Goal: Navigation & Orientation: Find specific page/section

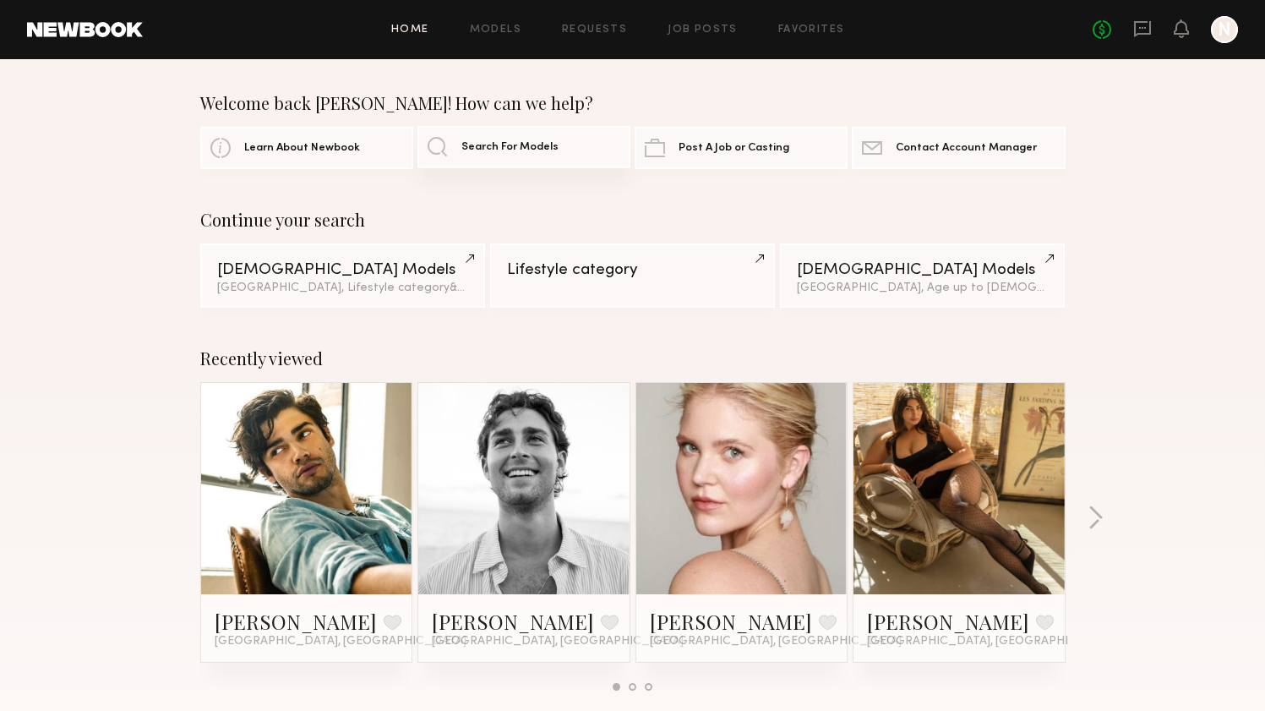
click at [509, 144] on span "Search For Models" at bounding box center [509, 147] width 97 height 11
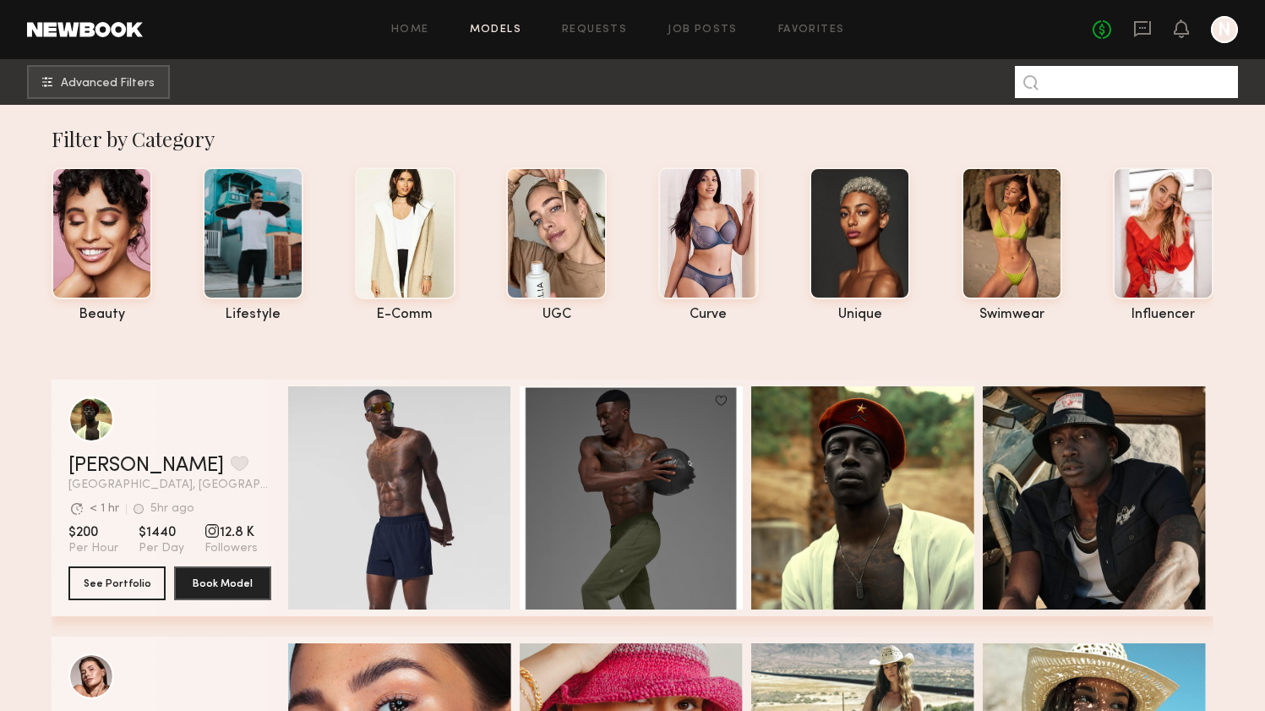
click at [1097, 82] on input at bounding box center [1126, 82] width 223 height 32
type input "******"
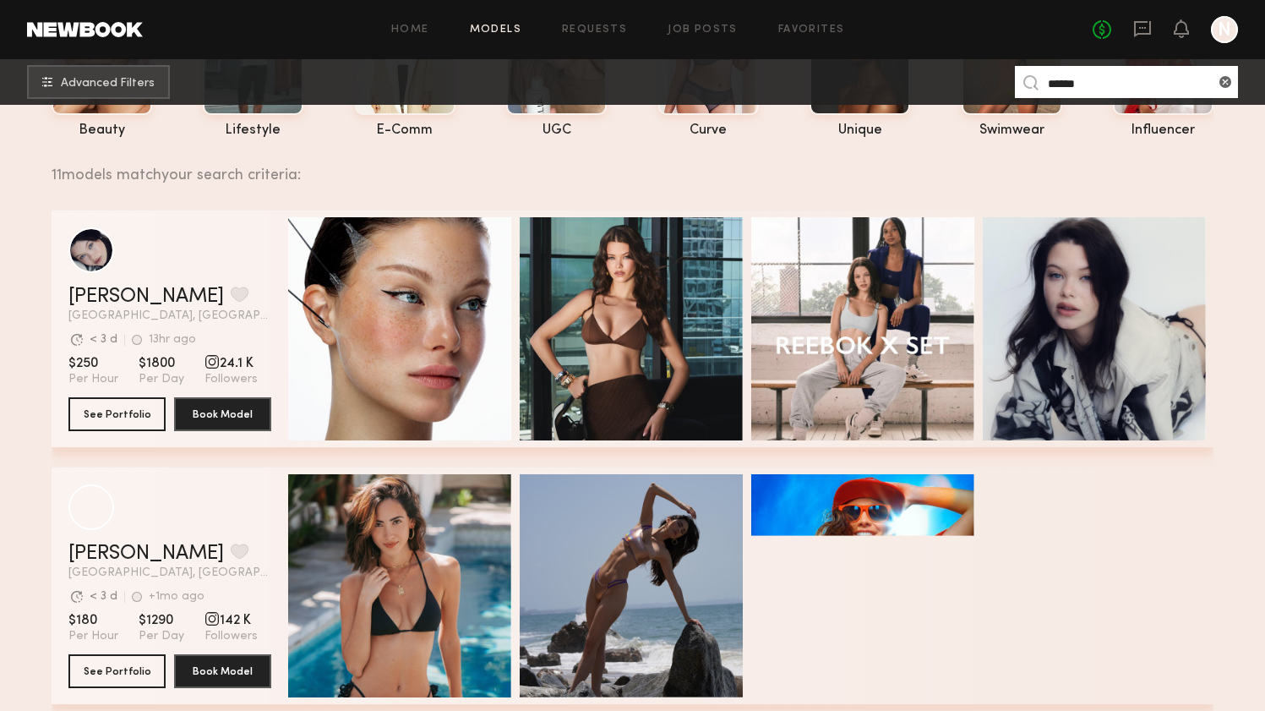
scroll to position [213, 0]
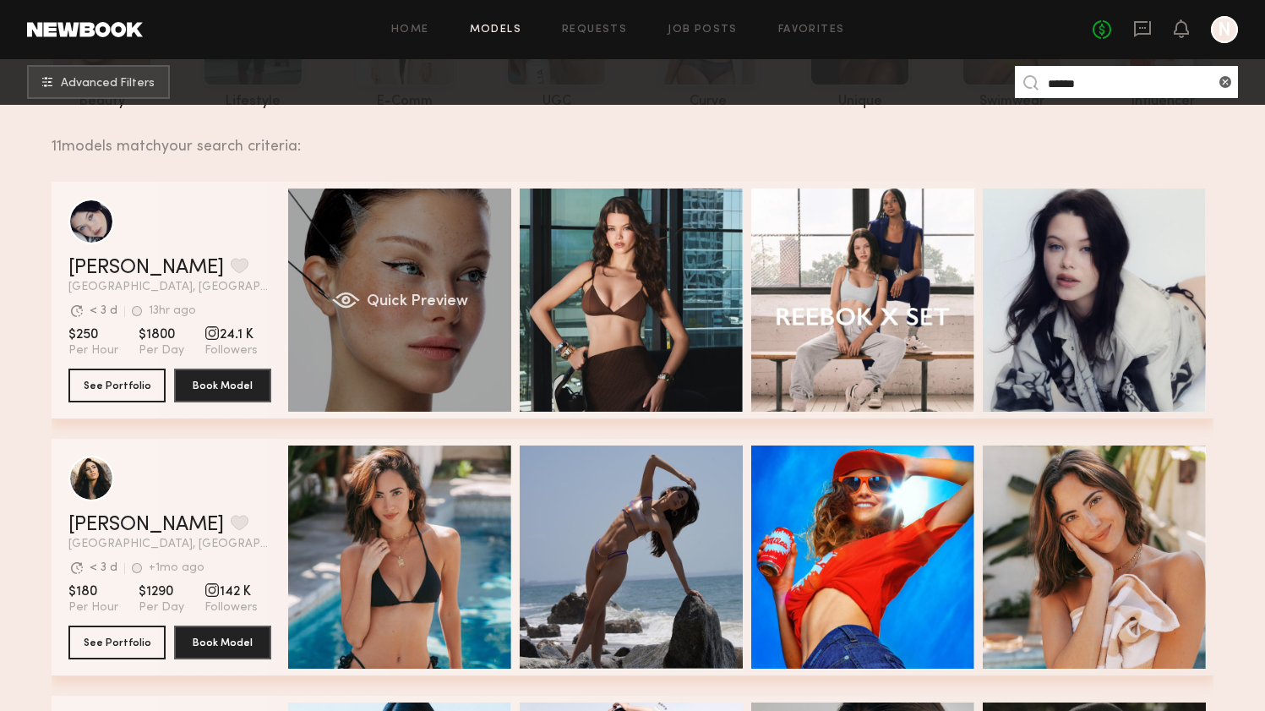
click at [395, 325] on div "Quick Preview" at bounding box center [399, 299] width 223 height 223
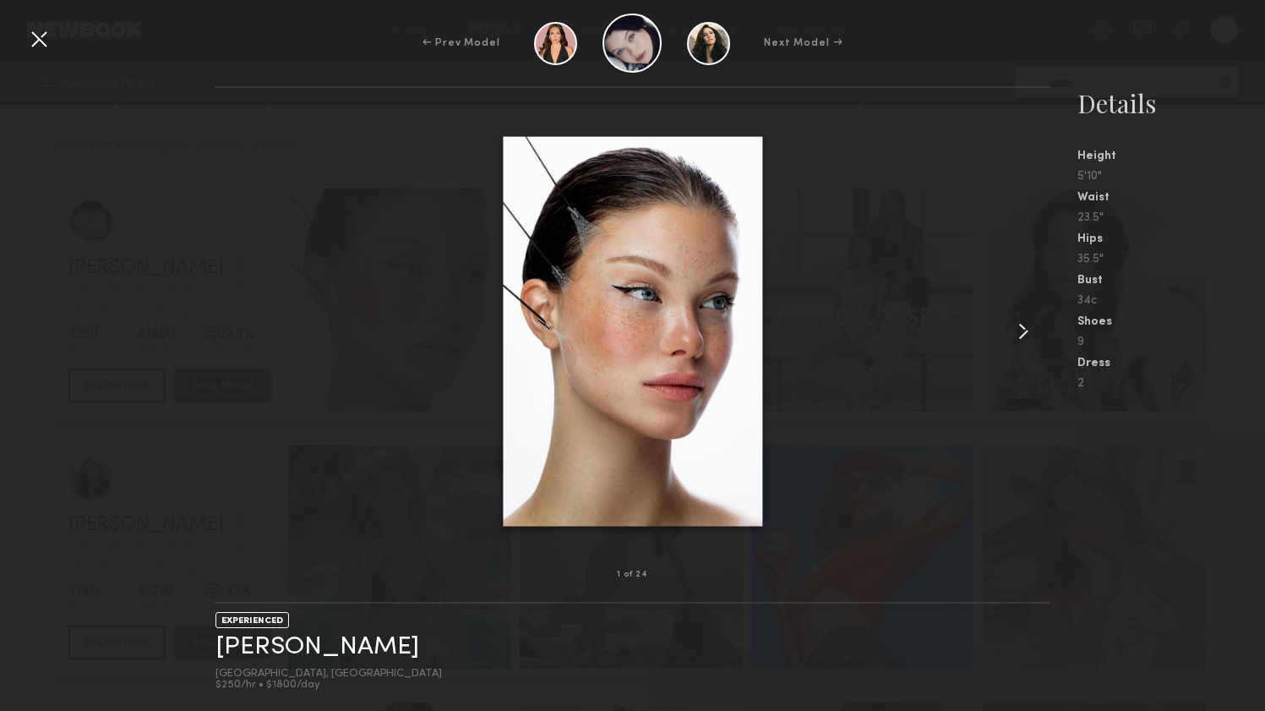
click at [1024, 333] on common-icon at bounding box center [1023, 331] width 27 height 27
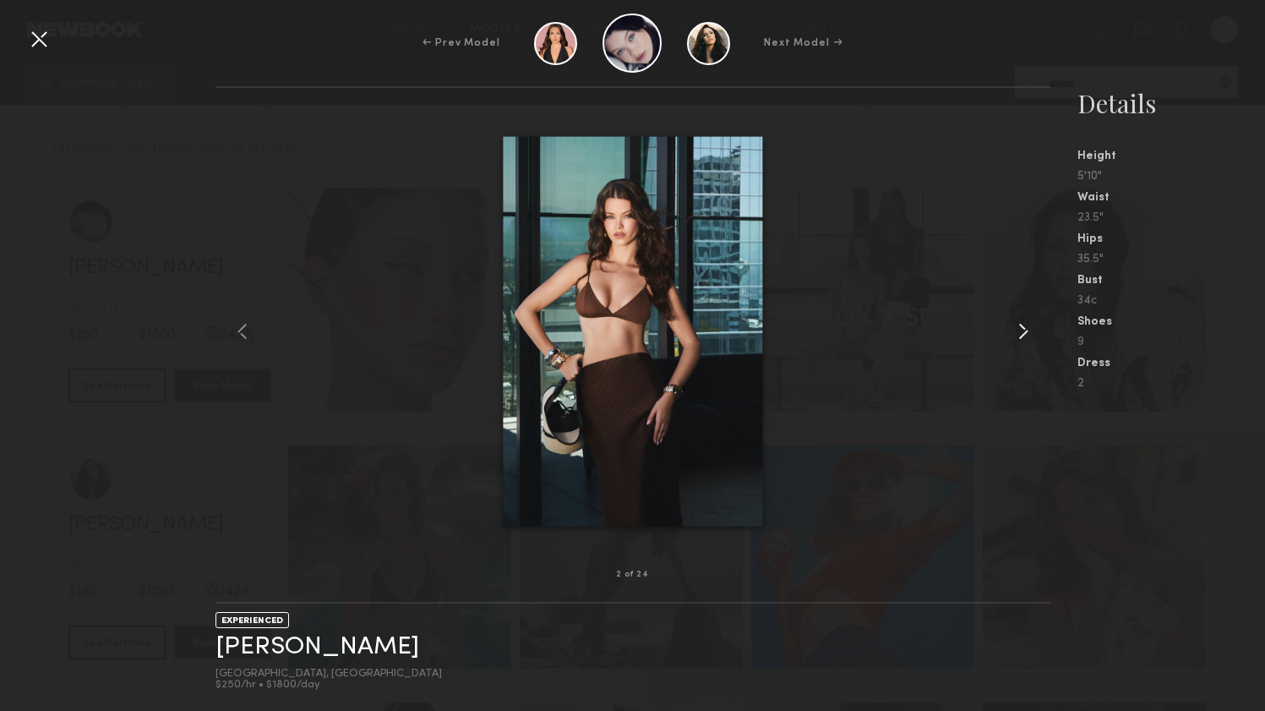
click at [1024, 333] on common-icon at bounding box center [1023, 331] width 27 height 27
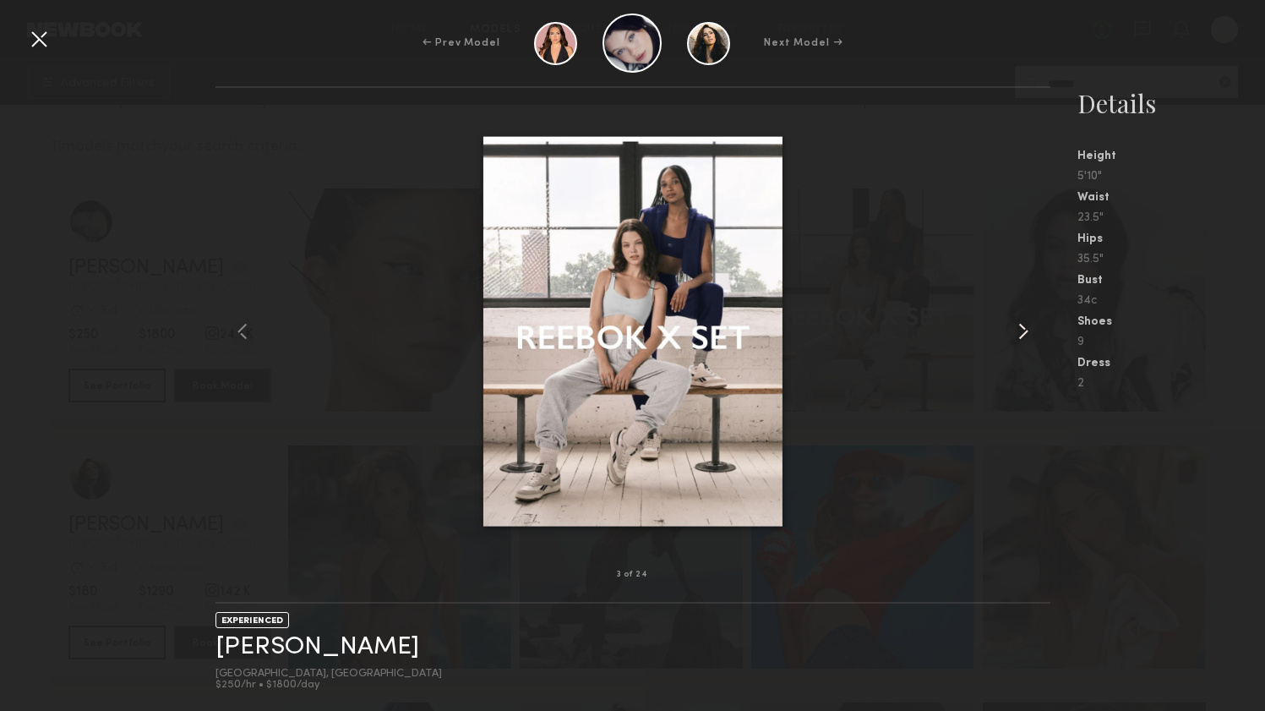
click at [1024, 333] on common-icon at bounding box center [1023, 331] width 27 height 27
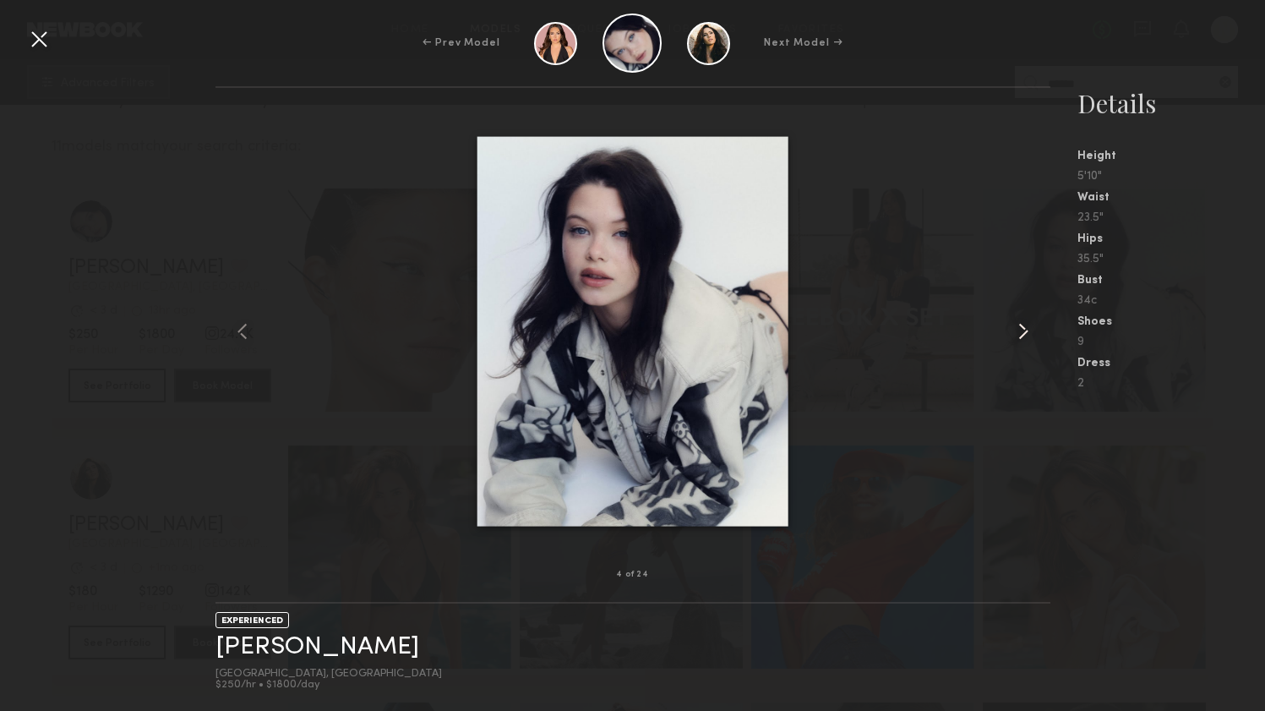
click at [1024, 333] on common-icon at bounding box center [1023, 331] width 27 height 27
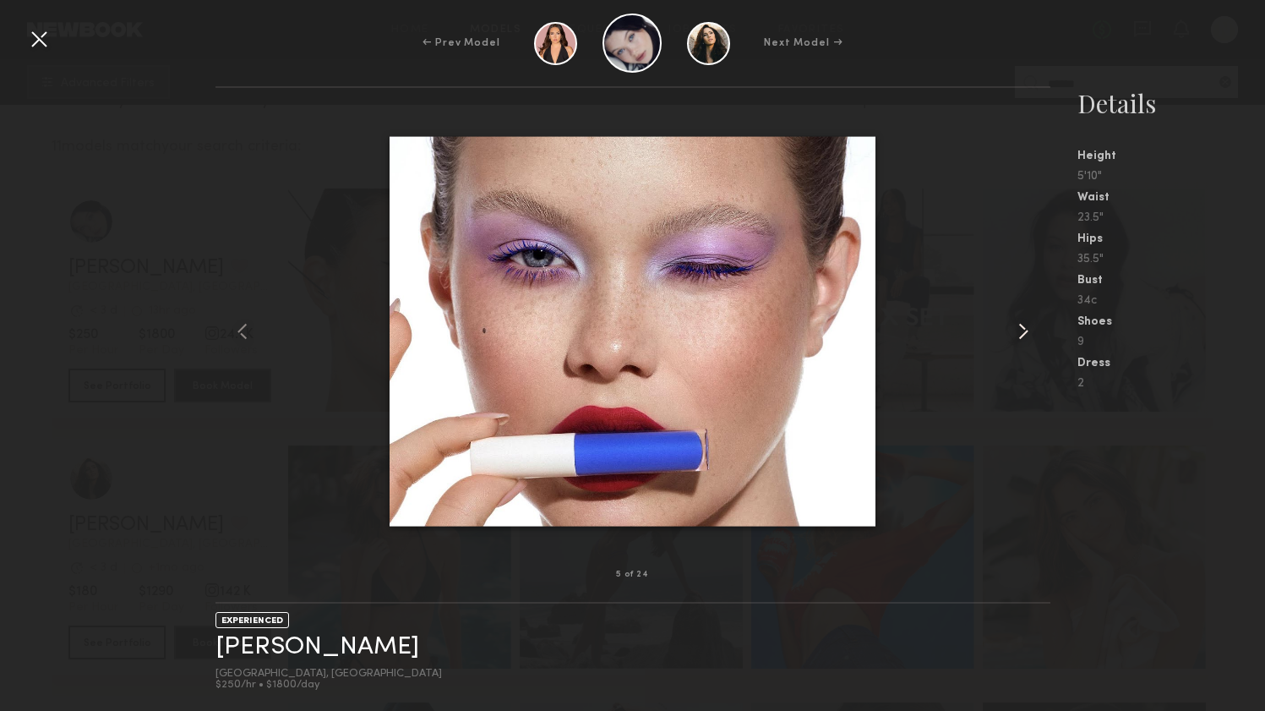
click at [1024, 333] on common-icon at bounding box center [1023, 331] width 27 height 27
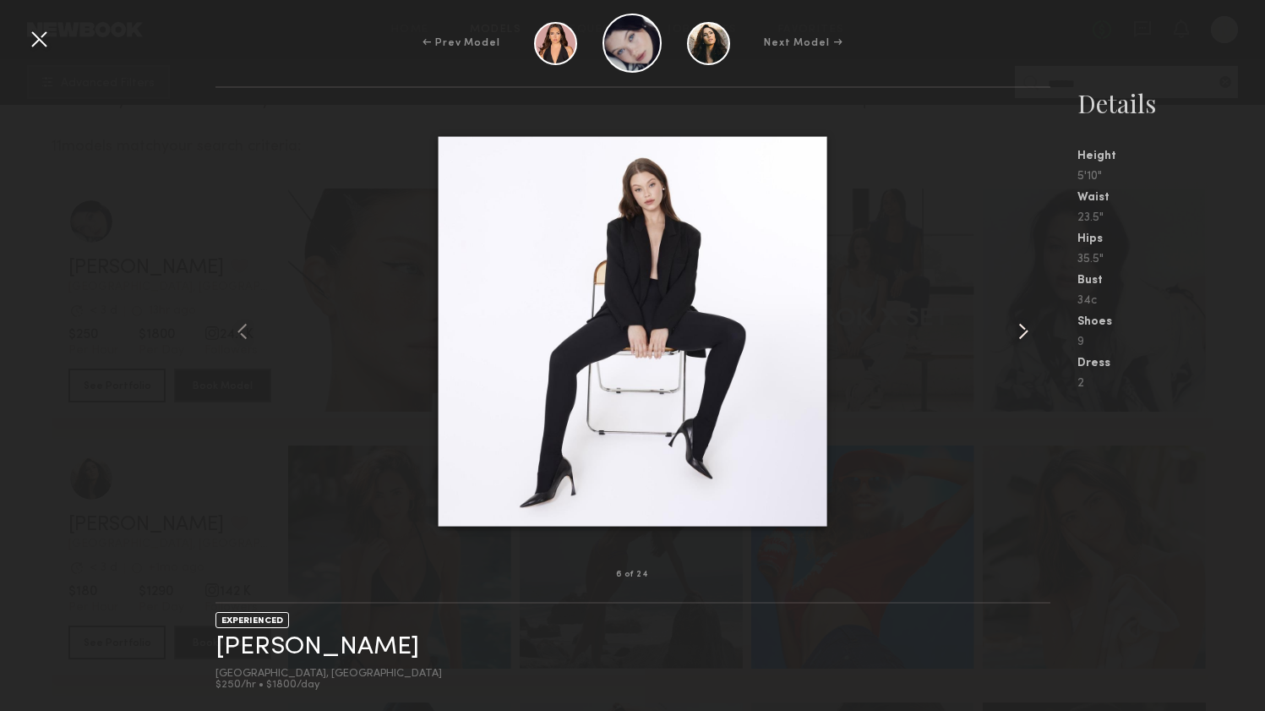
click at [1024, 333] on common-icon at bounding box center [1023, 331] width 27 height 27
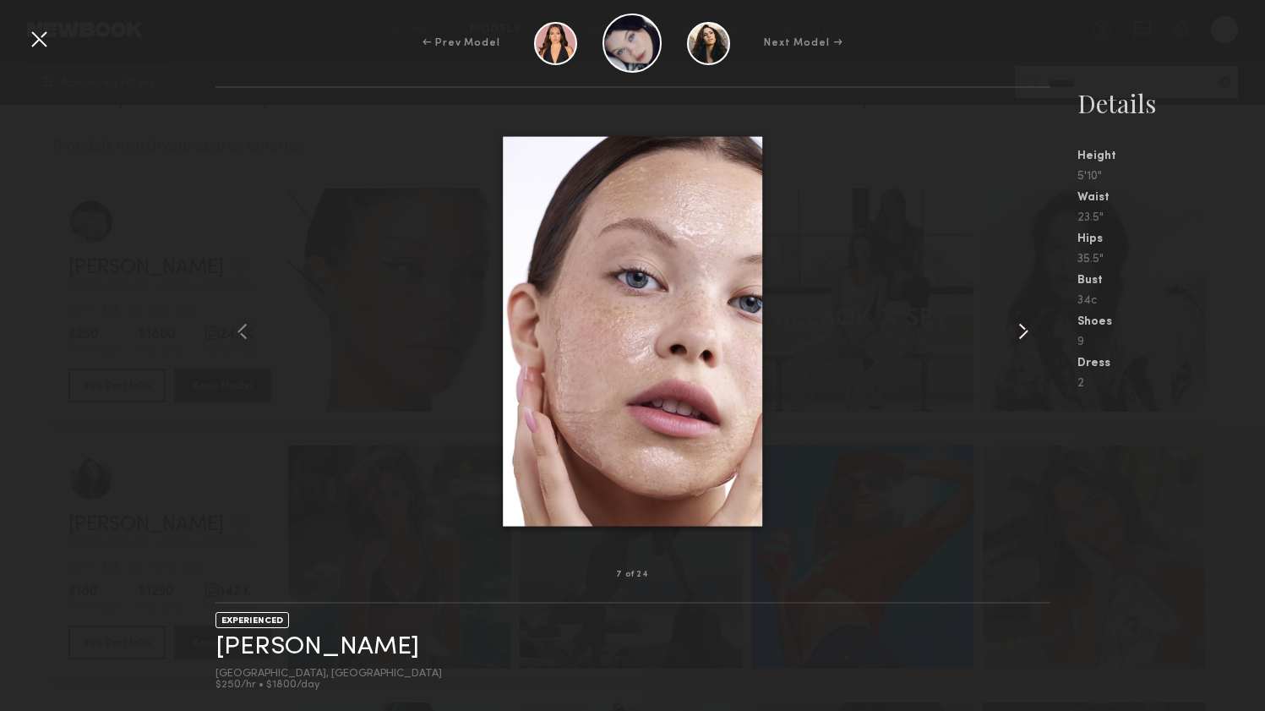
click at [1024, 333] on common-icon at bounding box center [1023, 331] width 27 height 27
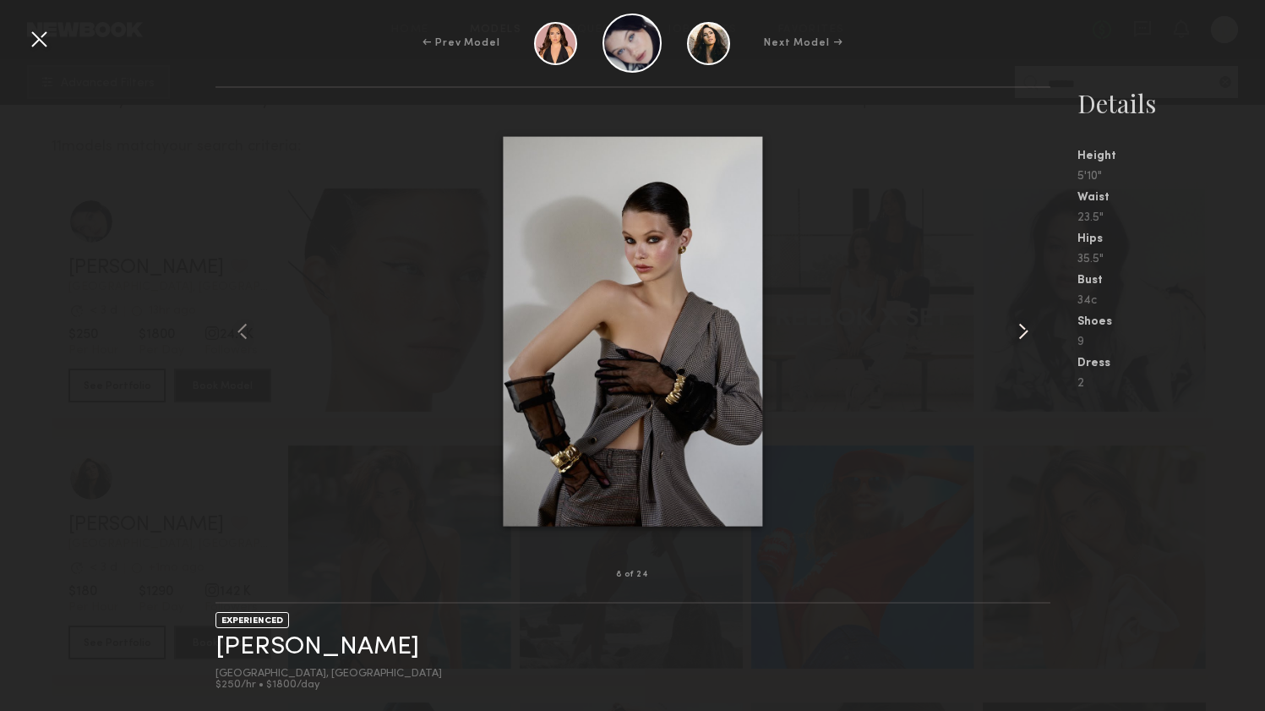
click at [1024, 333] on common-icon at bounding box center [1023, 331] width 27 height 27
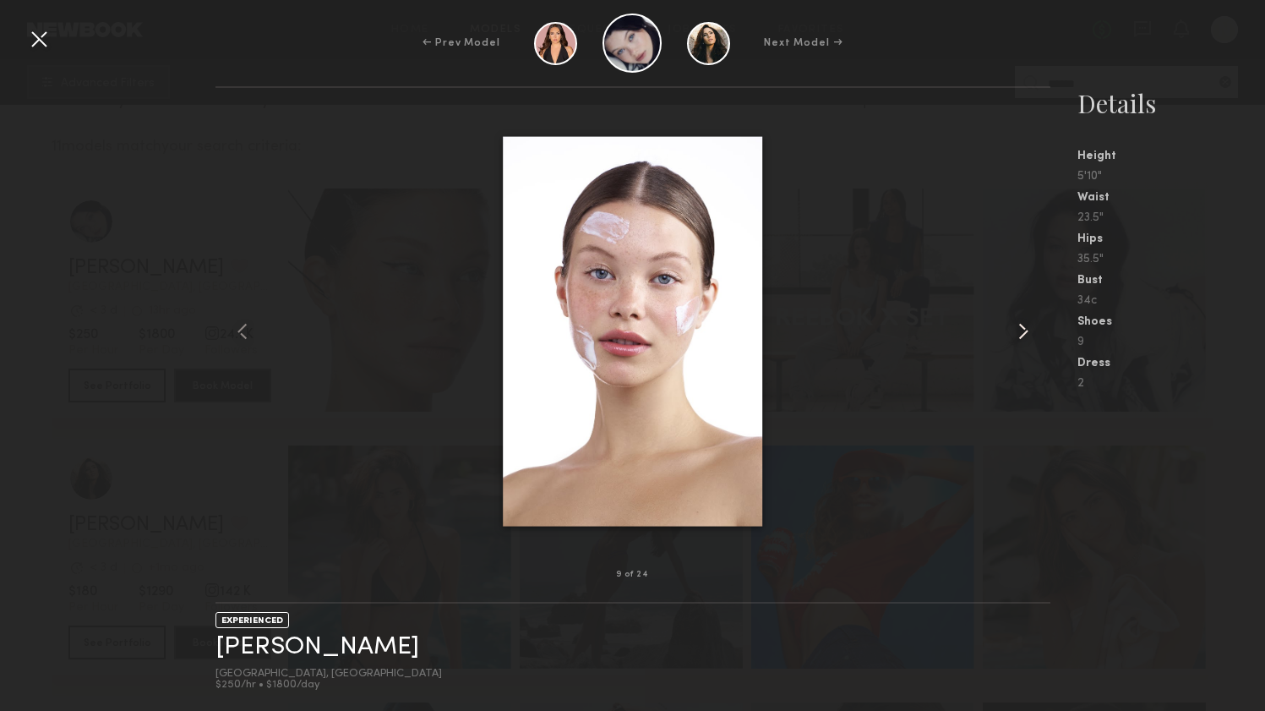
click at [1024, 333] on common-icon at bounding box center [1023, 331] width 27 height 27
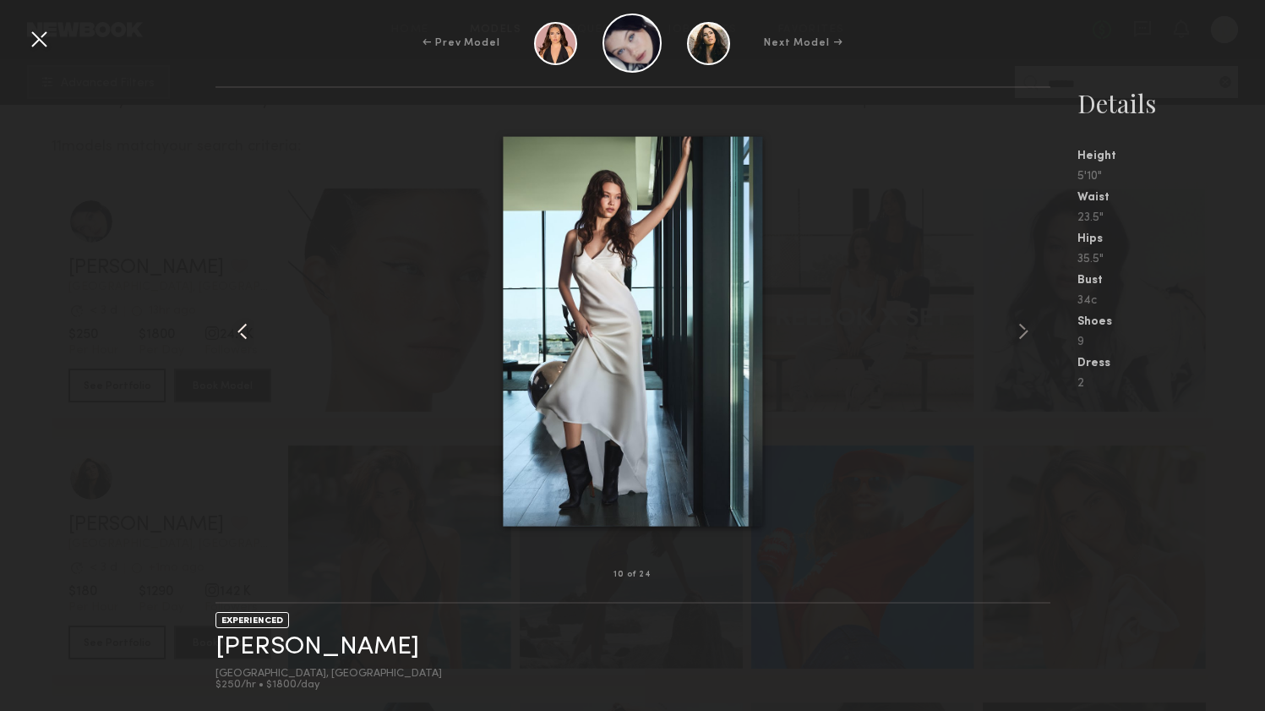
click at [241, 330] on common-icon at bounding box center [242, 331] width 27 height 27
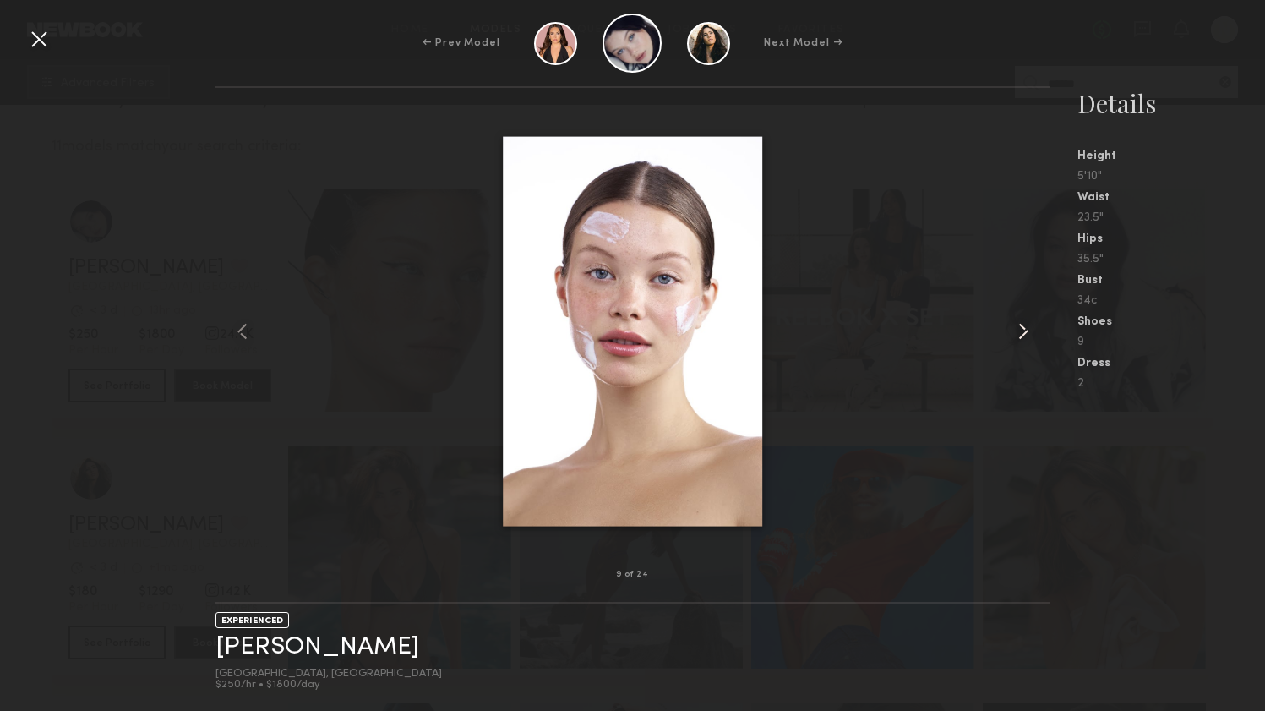
click at [1034, 331] on common-icon at bounding box center [1023, 331] width 27 height 27
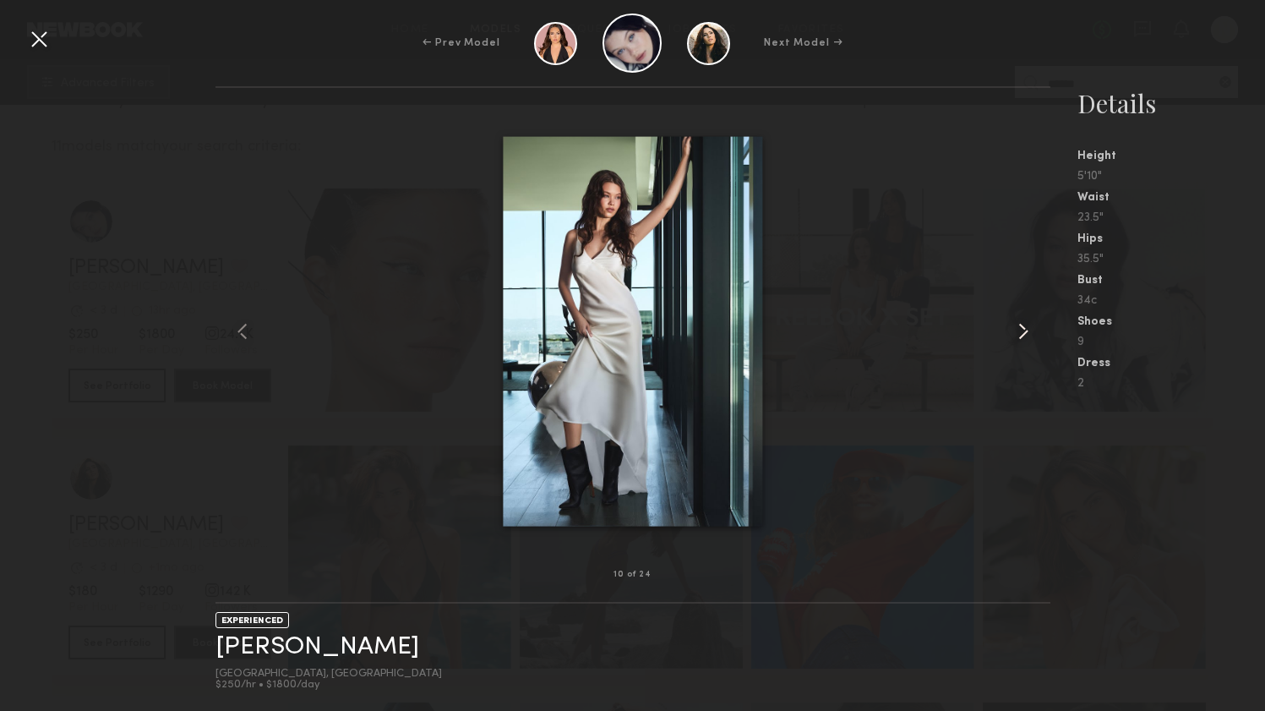
click at [1034, 331] on common-icon at bounding box center [1023, 331] width 27 height 27
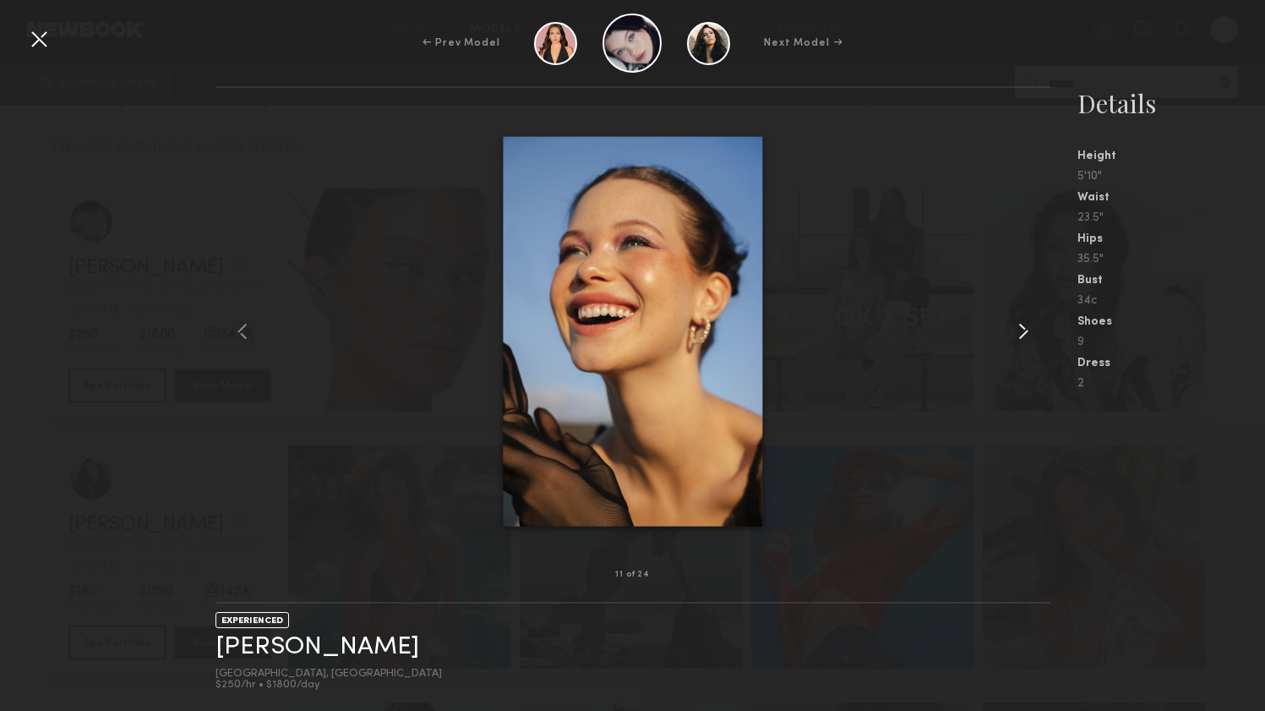
click at [1034, 331] on common-icon at bounding box center [1023, 331] width 27 height 27
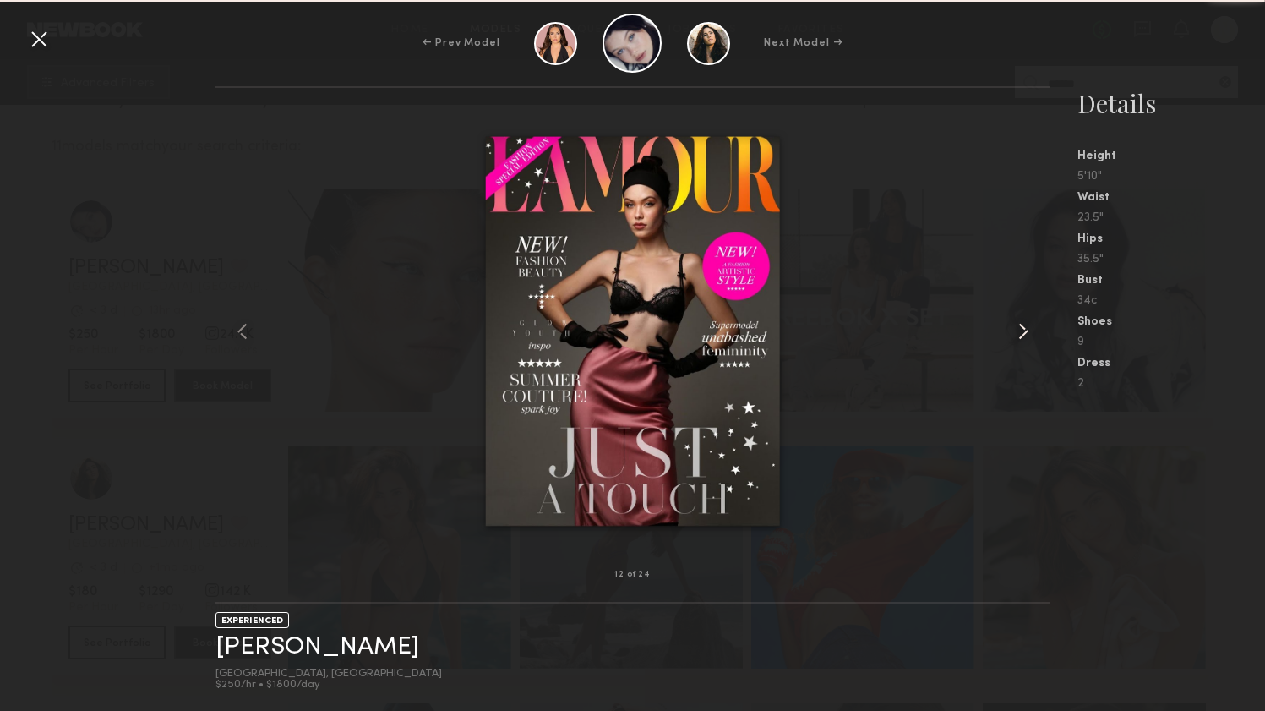
click at [1034, 331] on common-icon at bounding box center [1023, 331] width 27 height 27
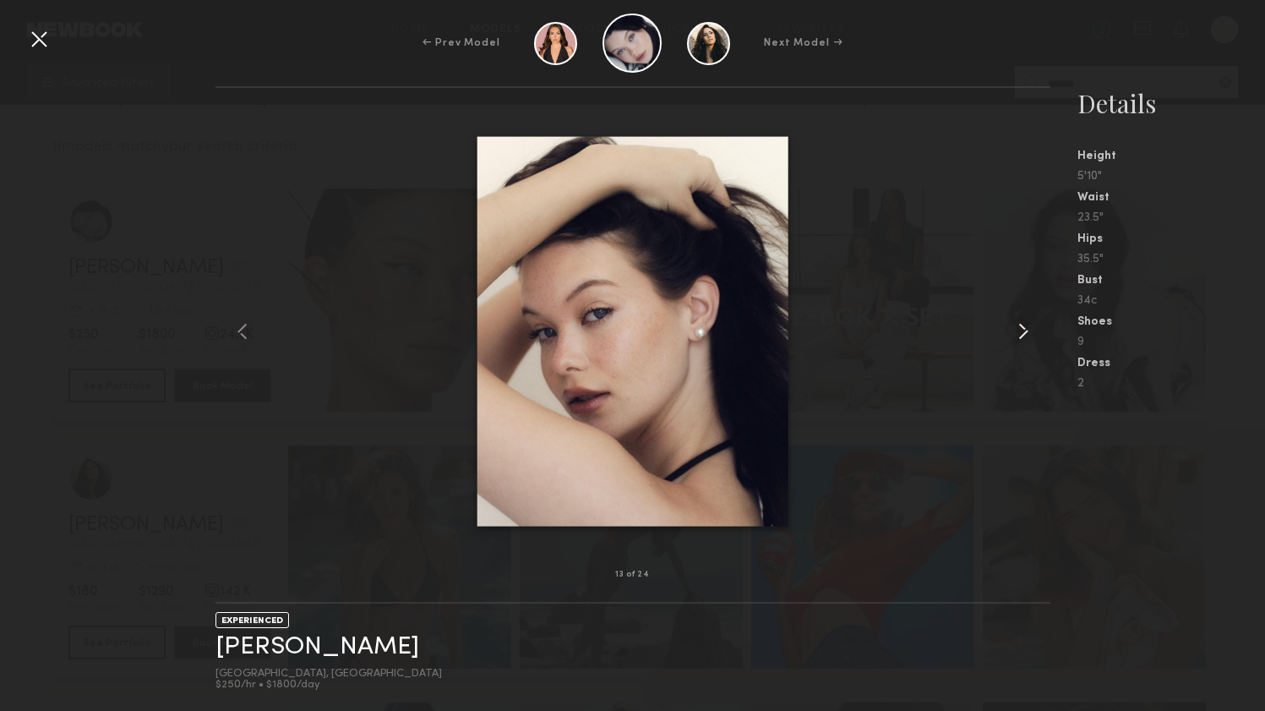
click at [1034, 331] on common-icon at bounding box center [1023, 331] width 27 height 27
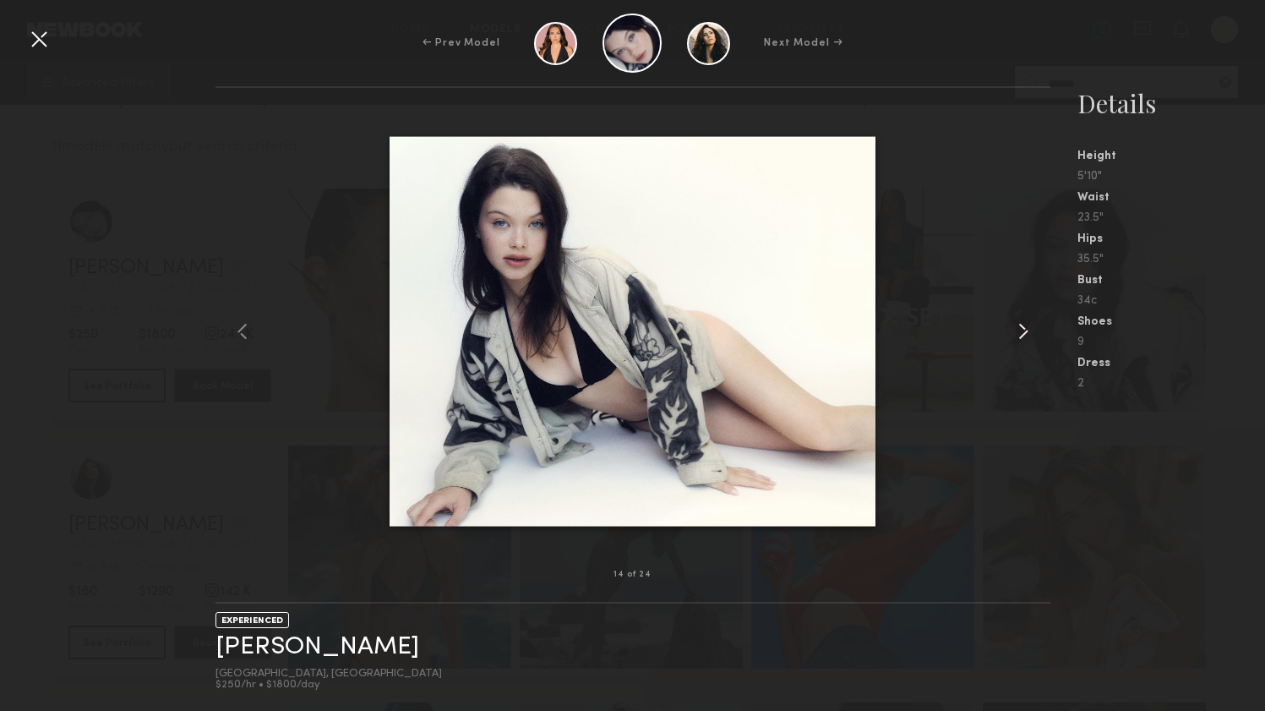
click at [1034, 331] on common-icon at bounding box center [1023, 331] width 27 height 27
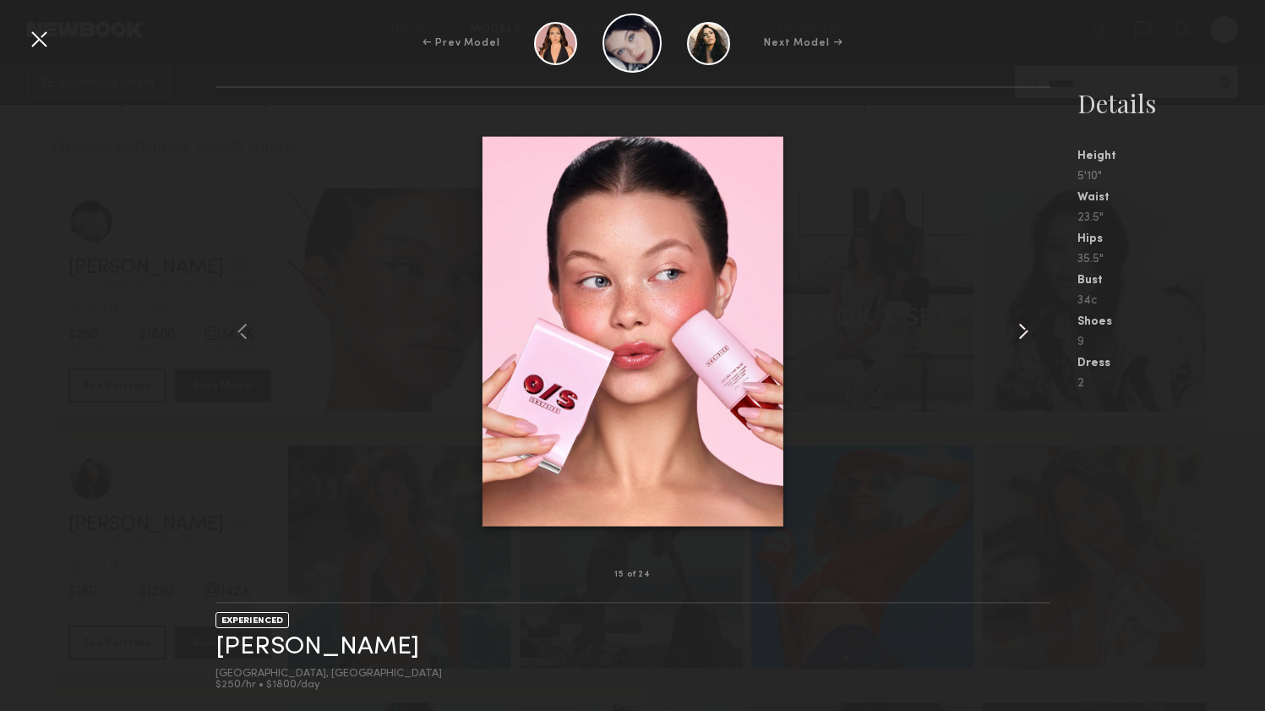
click at [1034, 331] on common-icon at bounding box center [1023, 331] width 27 height 27
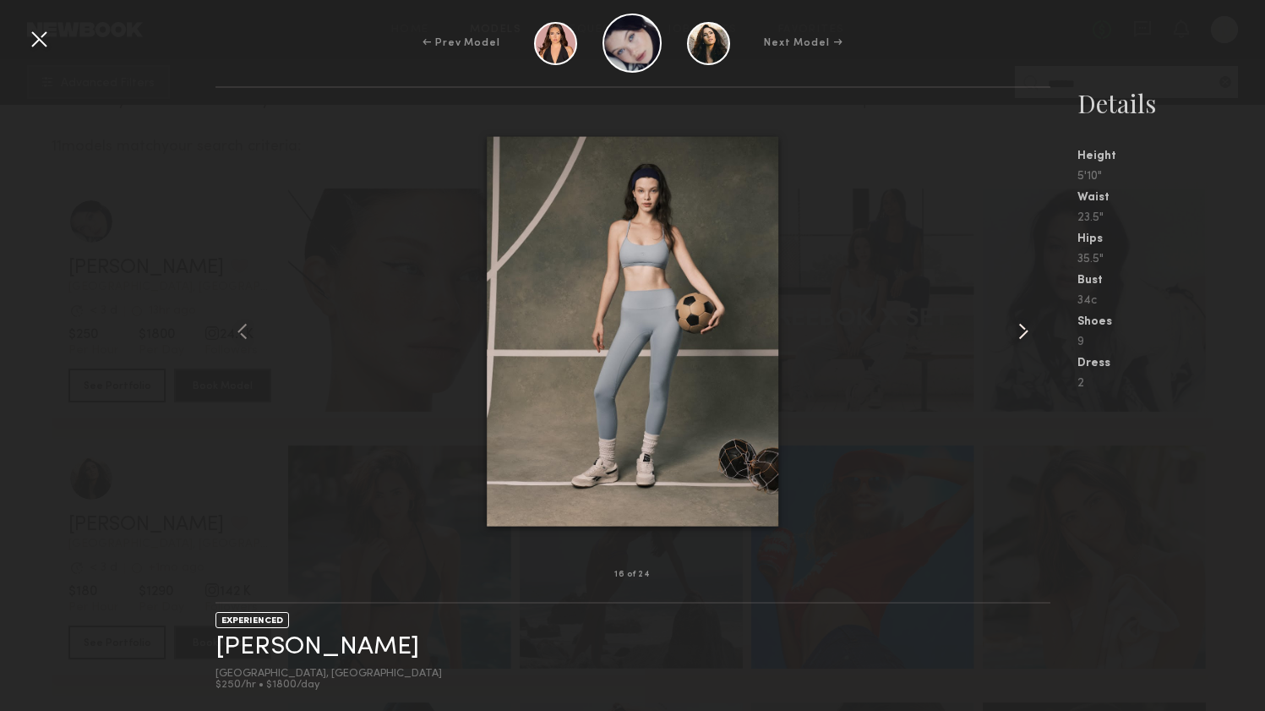
click at [1034, 331] on common-icon at bounding box center [1023, 331] width 27 height 27
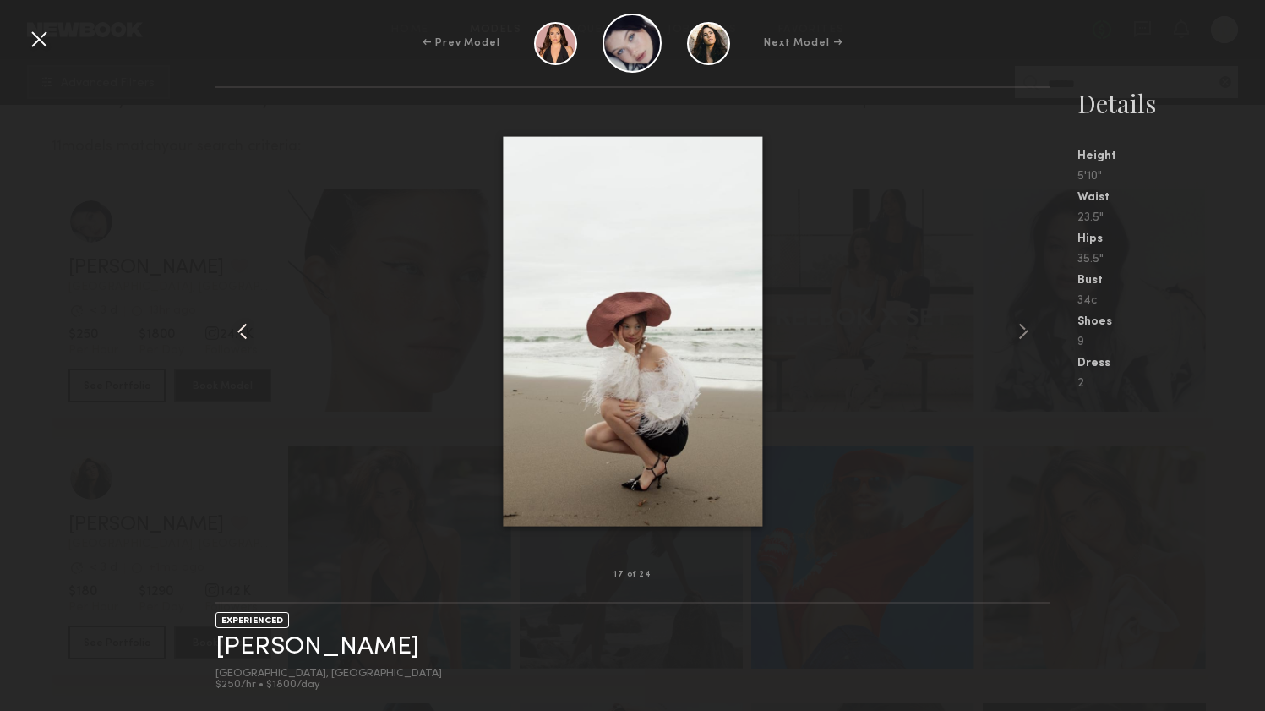
click at [242, 338] on common-icon at bounding box center [242, 331] width 27 height 27
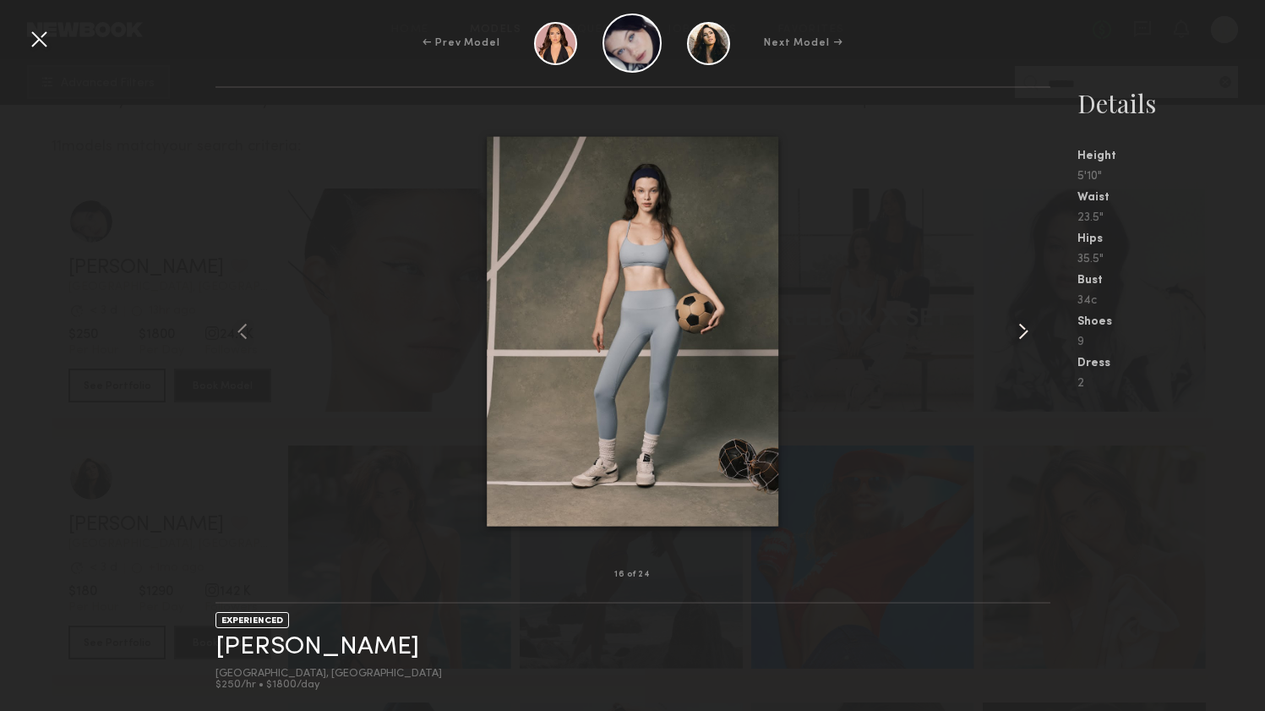
click at [1023, 333] on common-icon at bounding box center [1023, 331] width 27 height 27
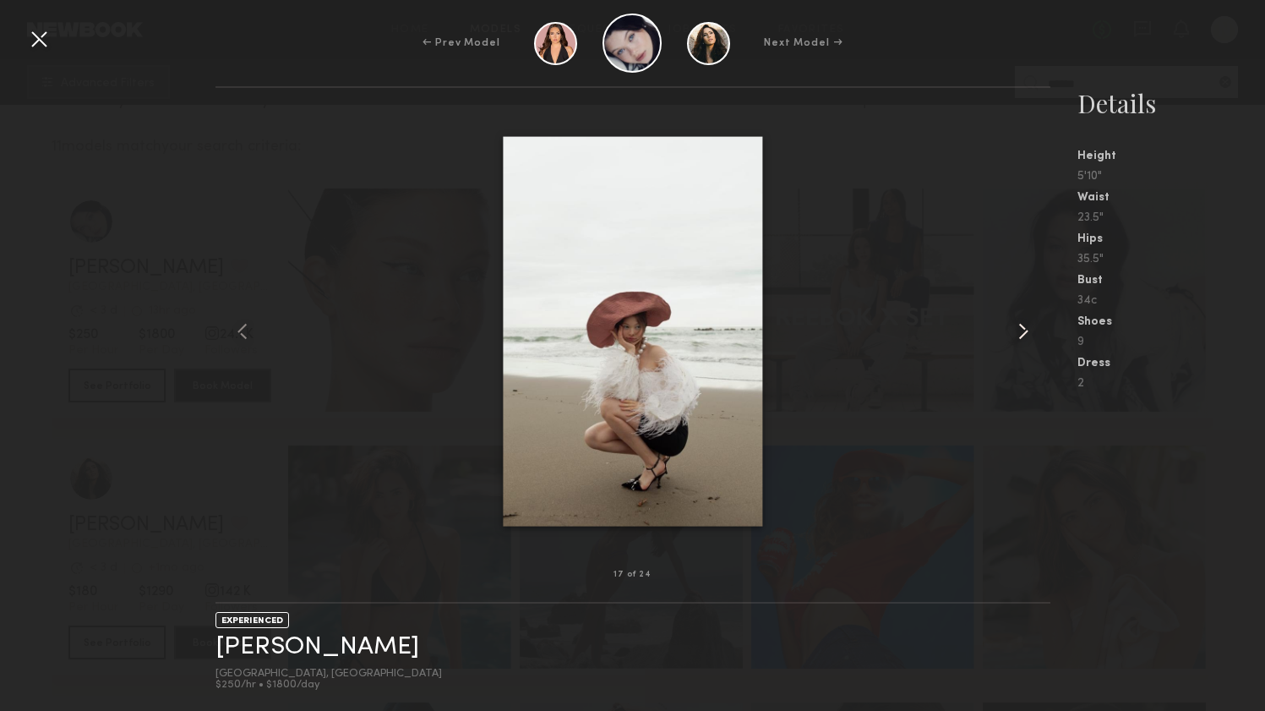
click at [1023, 333] on common-icon at bounding box center [1023, 331] width 27 height 27
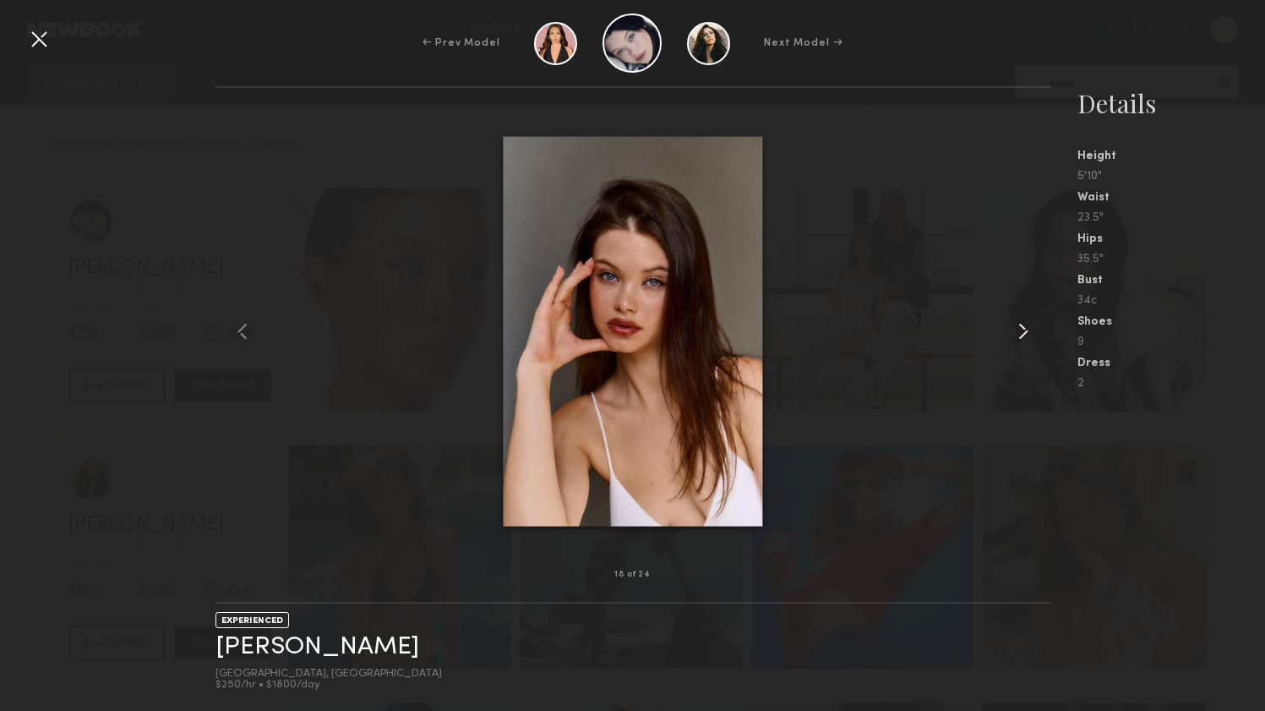
click at [1023, 333] on common-icon at bounding box center [1023, 331] width 27 height 27
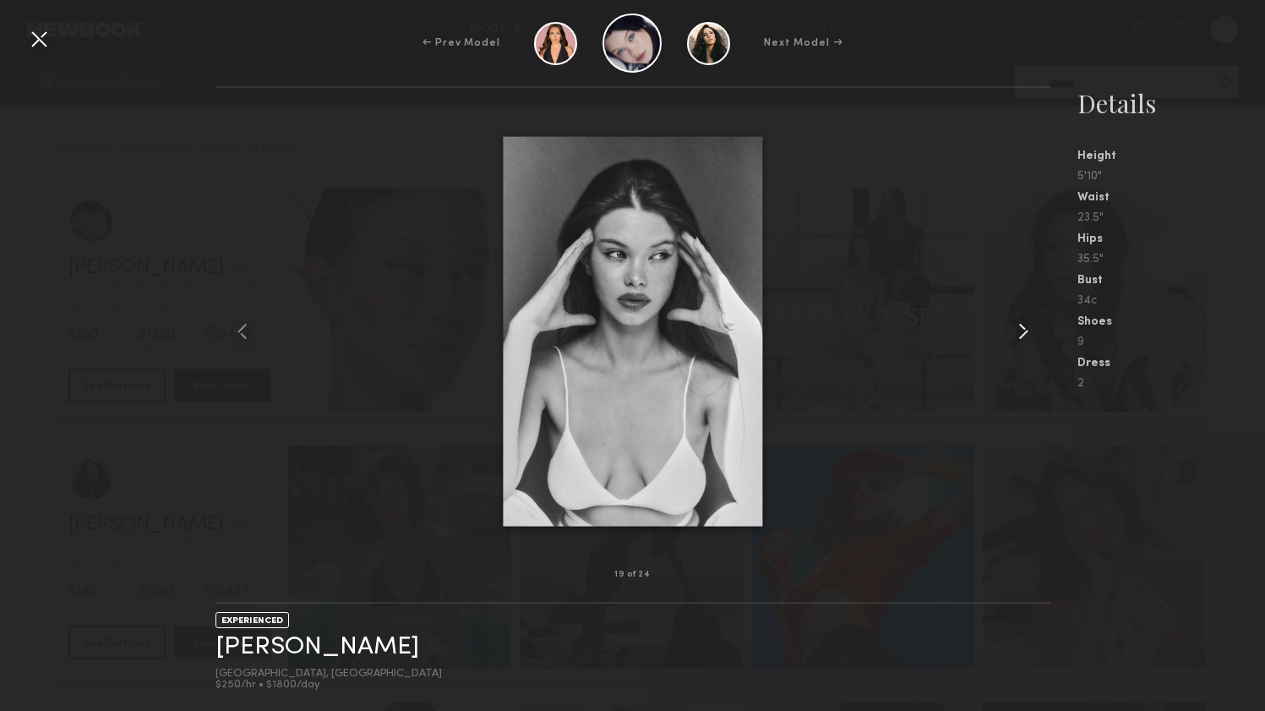
click at [1023, 333] on common-icon at bounding box center [1023, 331] width 27 height 27
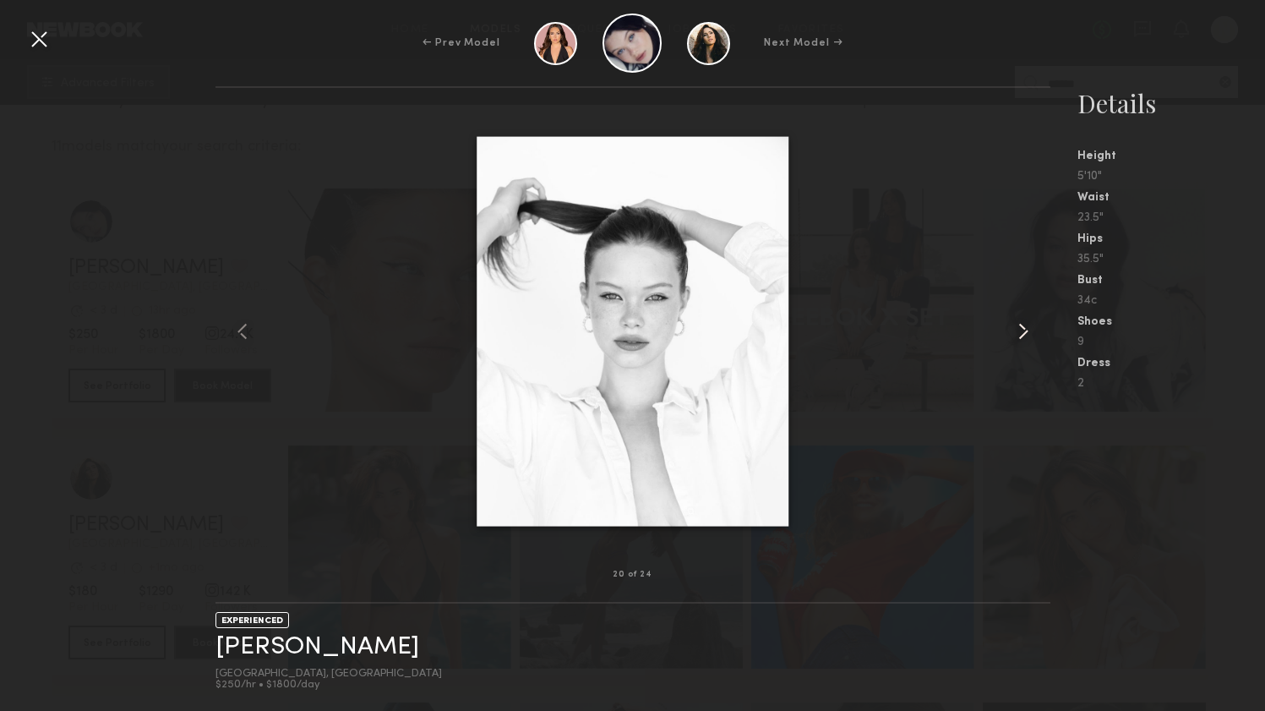
click at [1023, 333] on common-icon at bounding box center [1023, 331] width 27 height 27
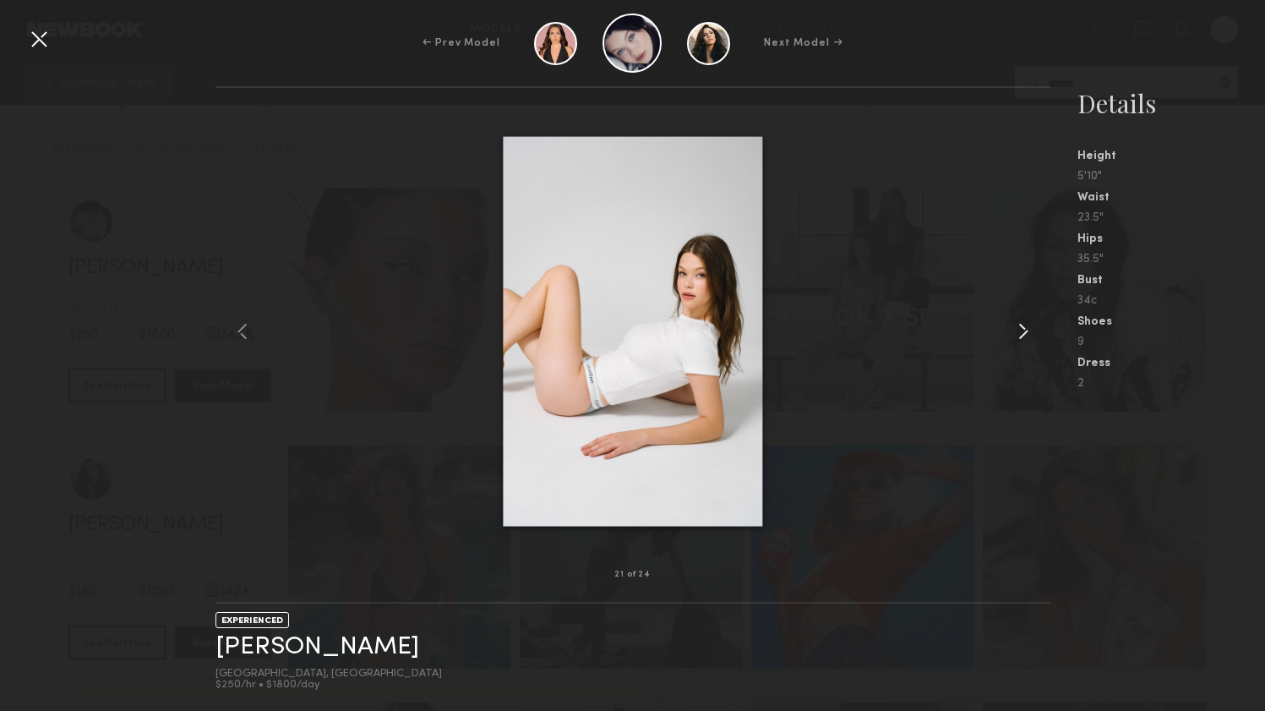
click at [1023, 333] on common-icon at bounding box center [1023, 331] width 27 height 27
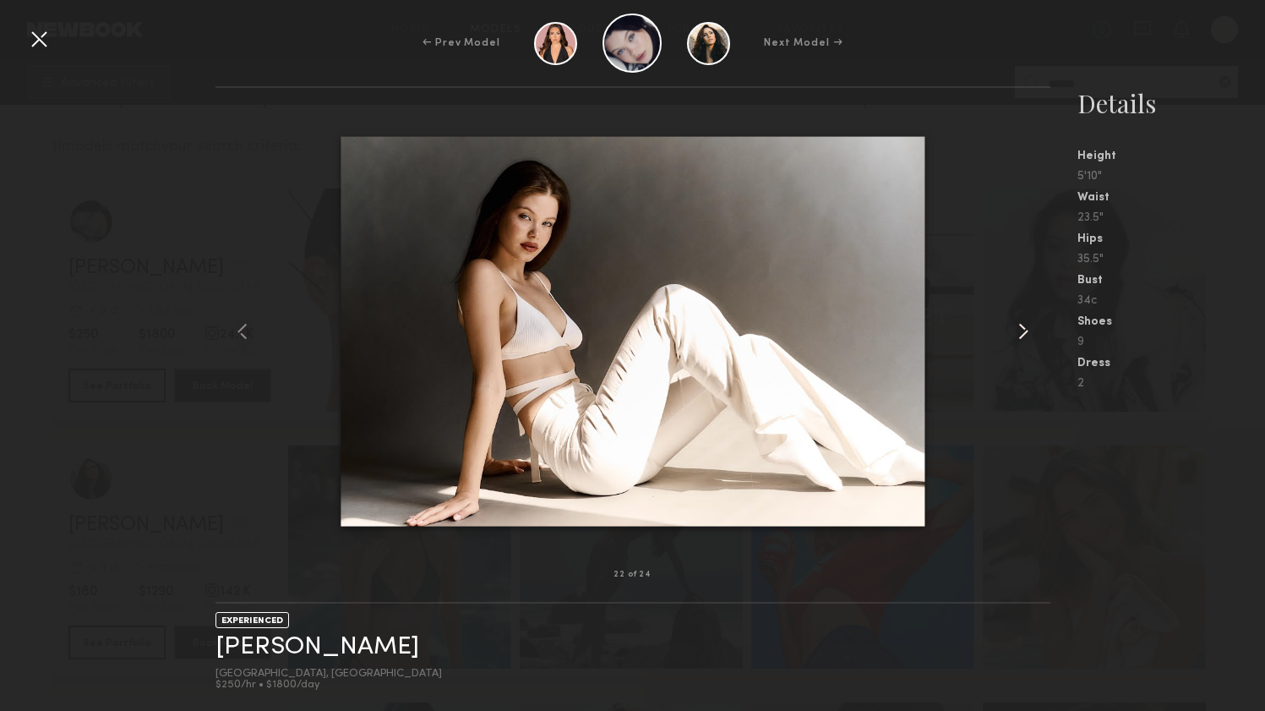
click at [1023, 333] on common-icon at bounding box center [1023, 331] width 27 height 27
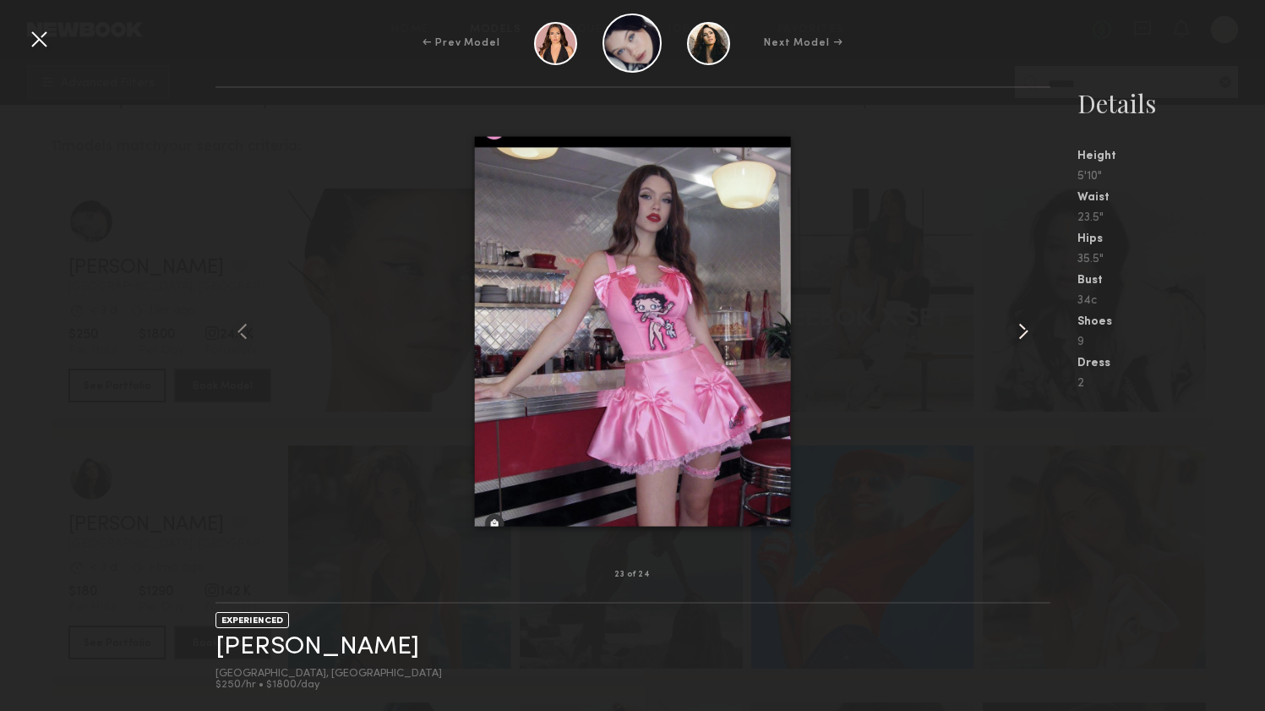
click at [1023, 333] on common-icon at bounding box center [1023, 331] width 27 height 27
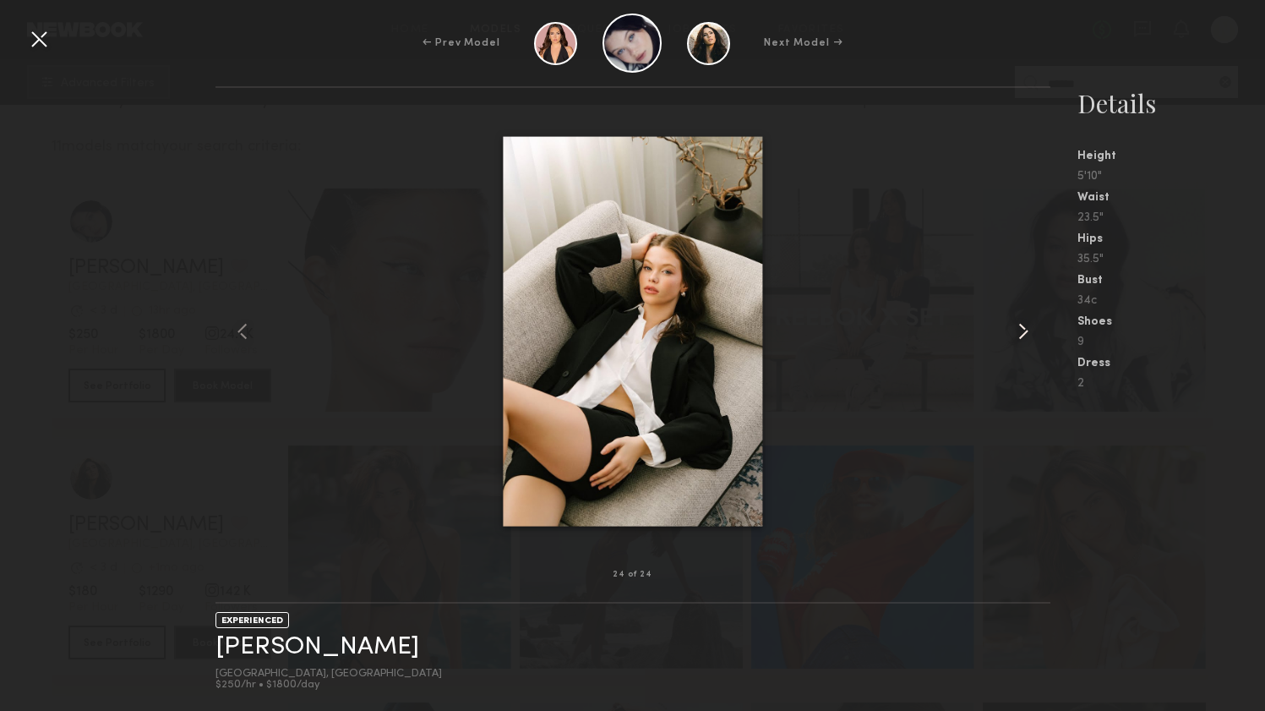
click at [1023, 333] on common-icon at bounding box center [1023, 331] width 27 height 27
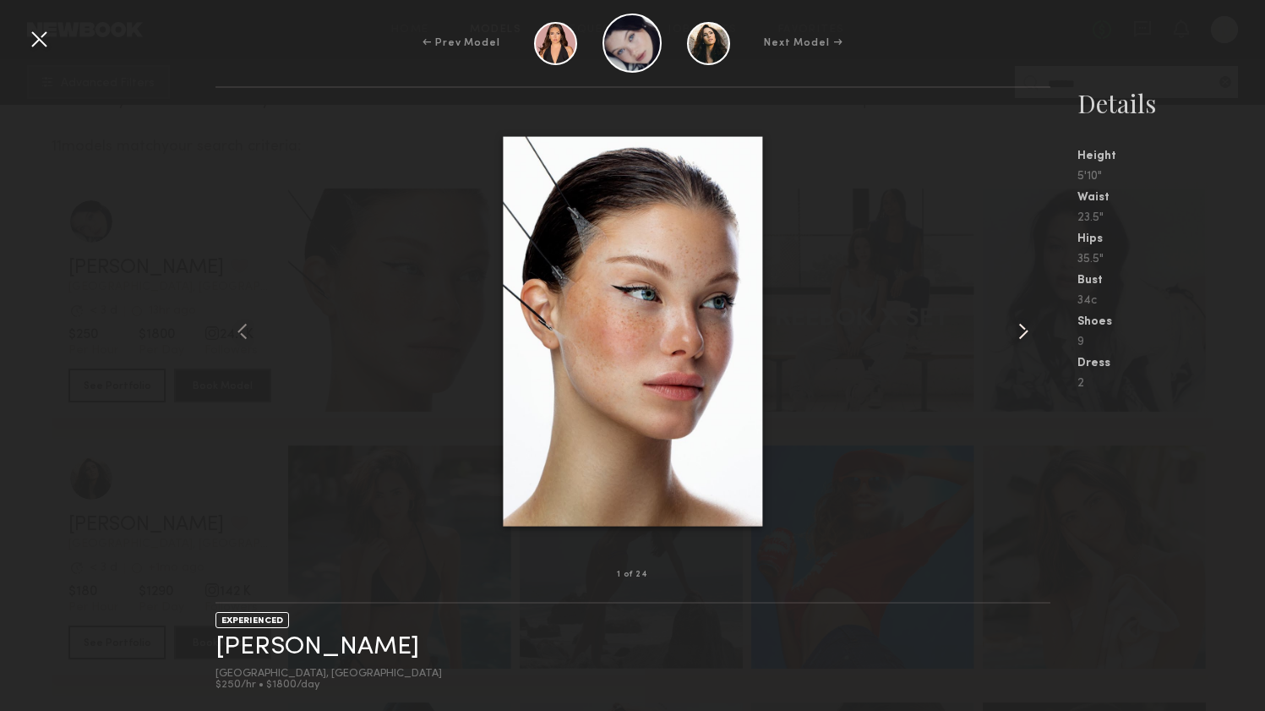
click at [1023, 333] on common-icon at bounding box center [1023, 331] width 27 height 27
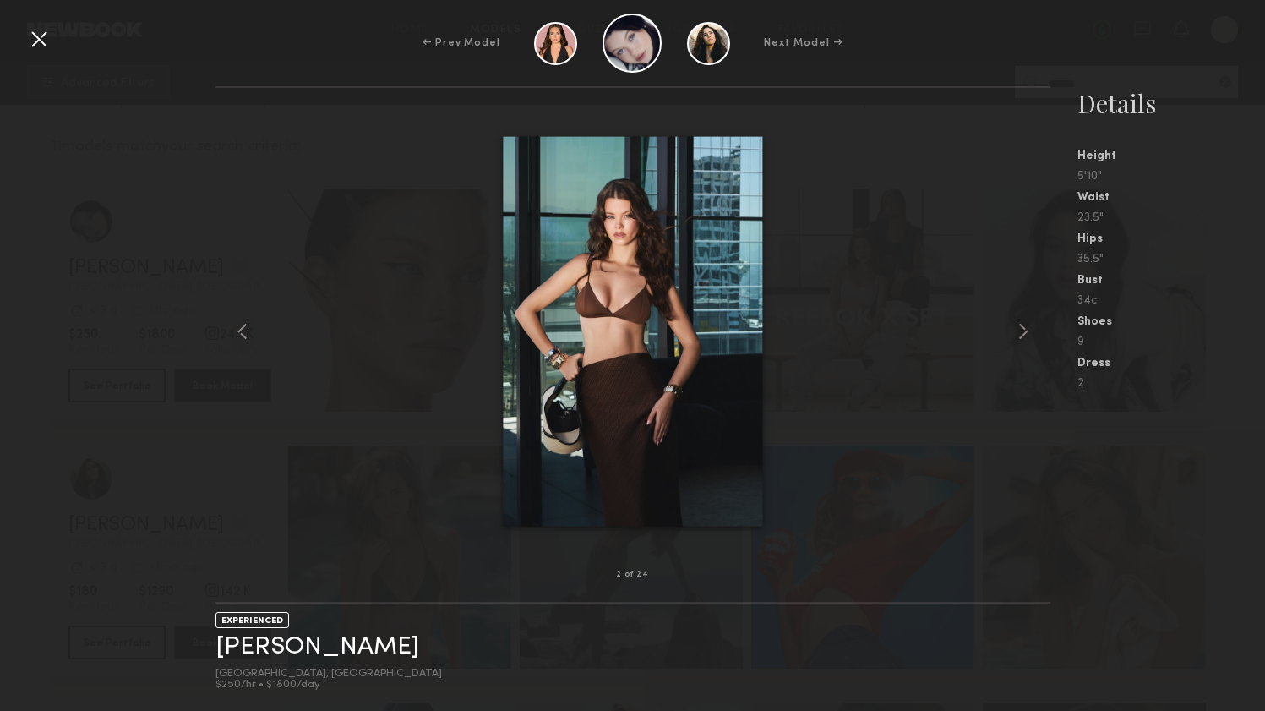
drag, startPoint x: 572, startPoint y: 324, endPoint x: 777, endPoint y: 1, distance: 382.5
click at [274, 173] on div at bounding box center [632, 331] width 835 height 433
click at [37, 33] on div at bounding box center [38, 38] width 27 height 27
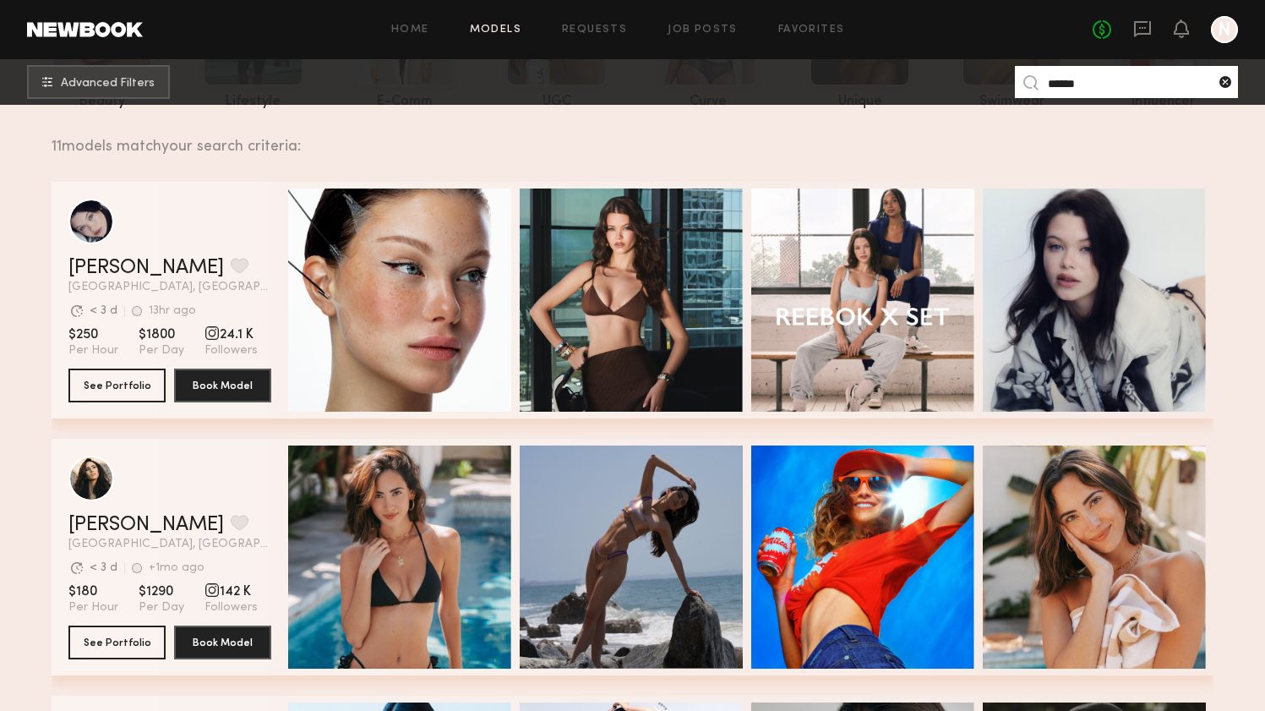
click at [1225, 80] on common-icon at bounding box center [1225, 82] width 17 height 17
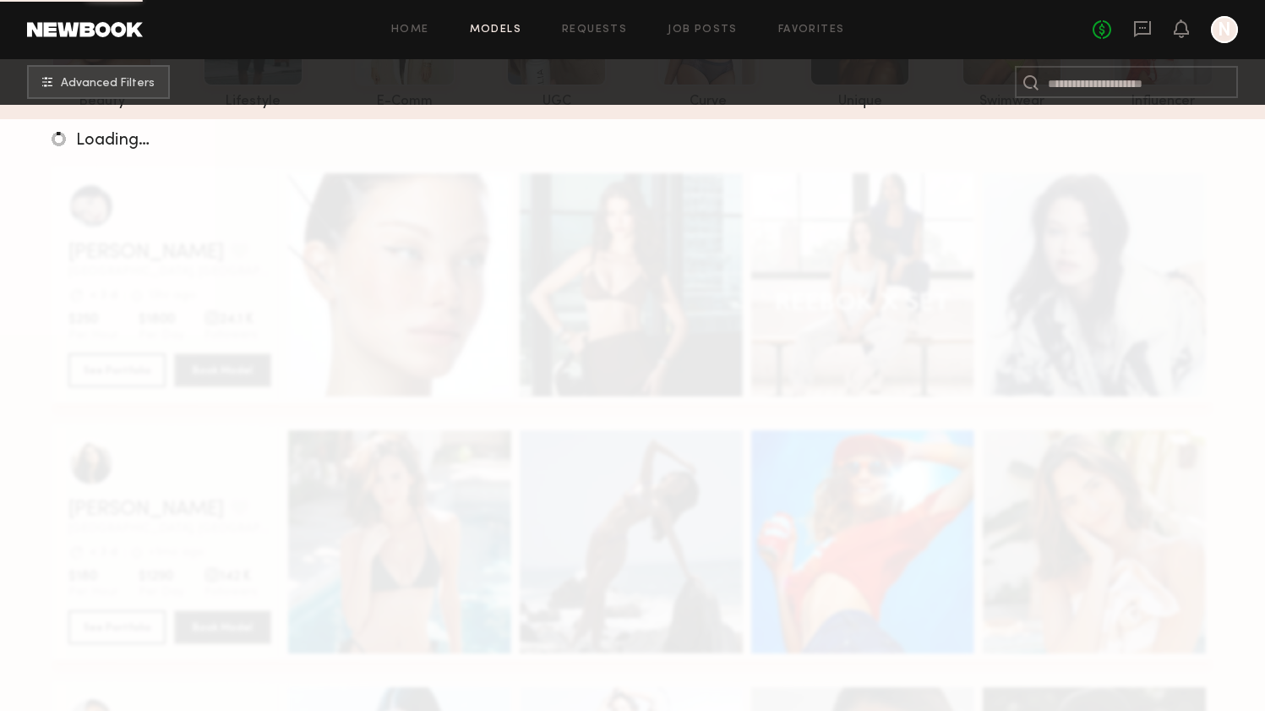
click at [1109, 79] on input at bounding box center [1126, 82] width 223 height 32
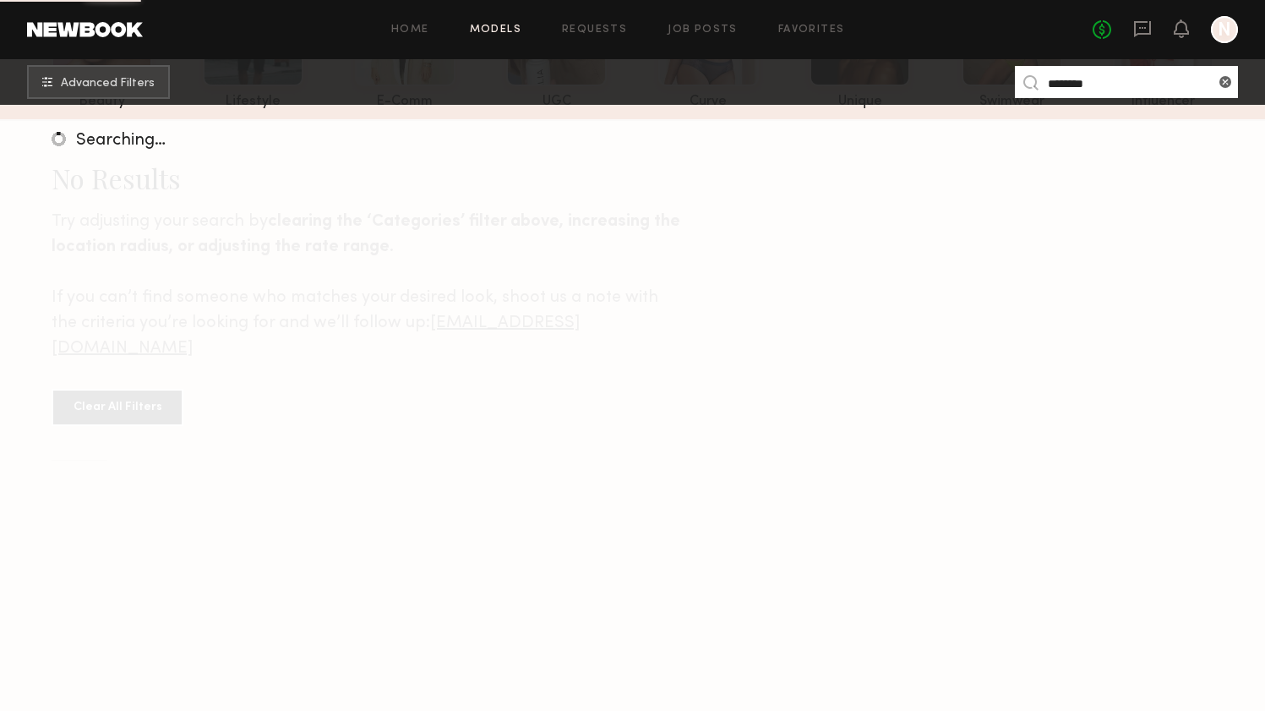
type input "********"
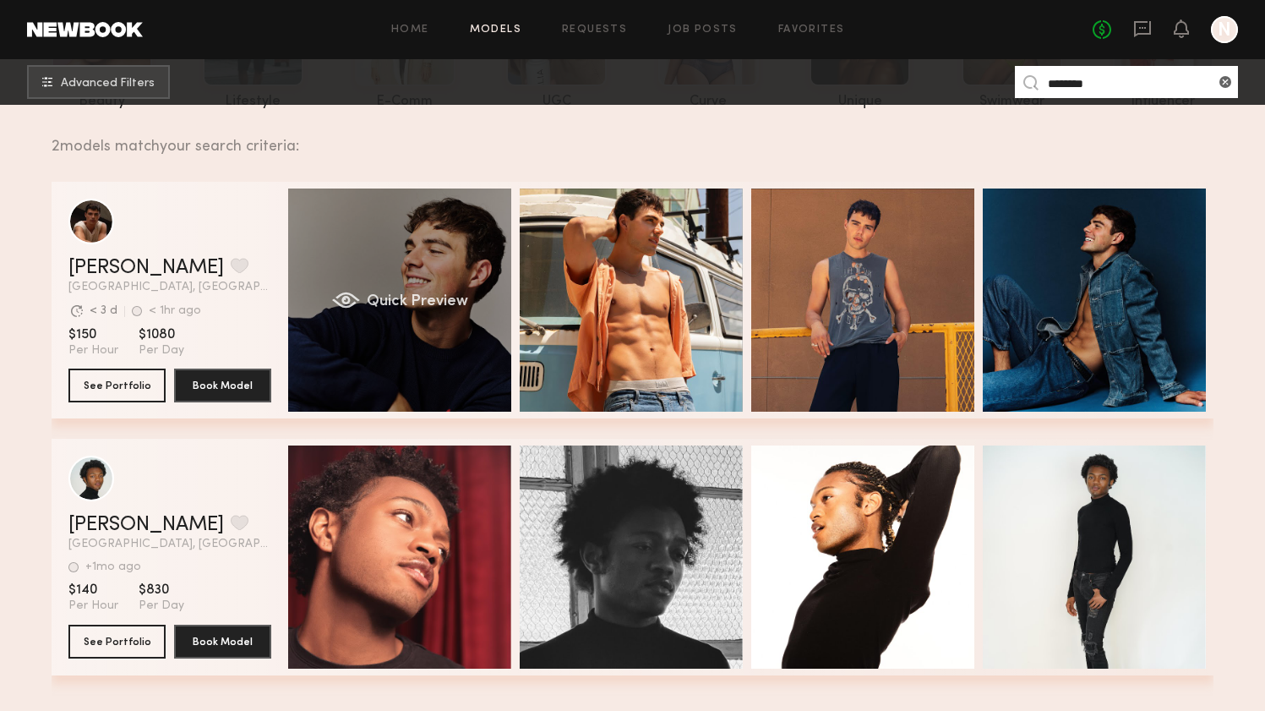
click at [365, 366] on div "Quick Preview" at bounding box center [399, 299] width 223 height 223
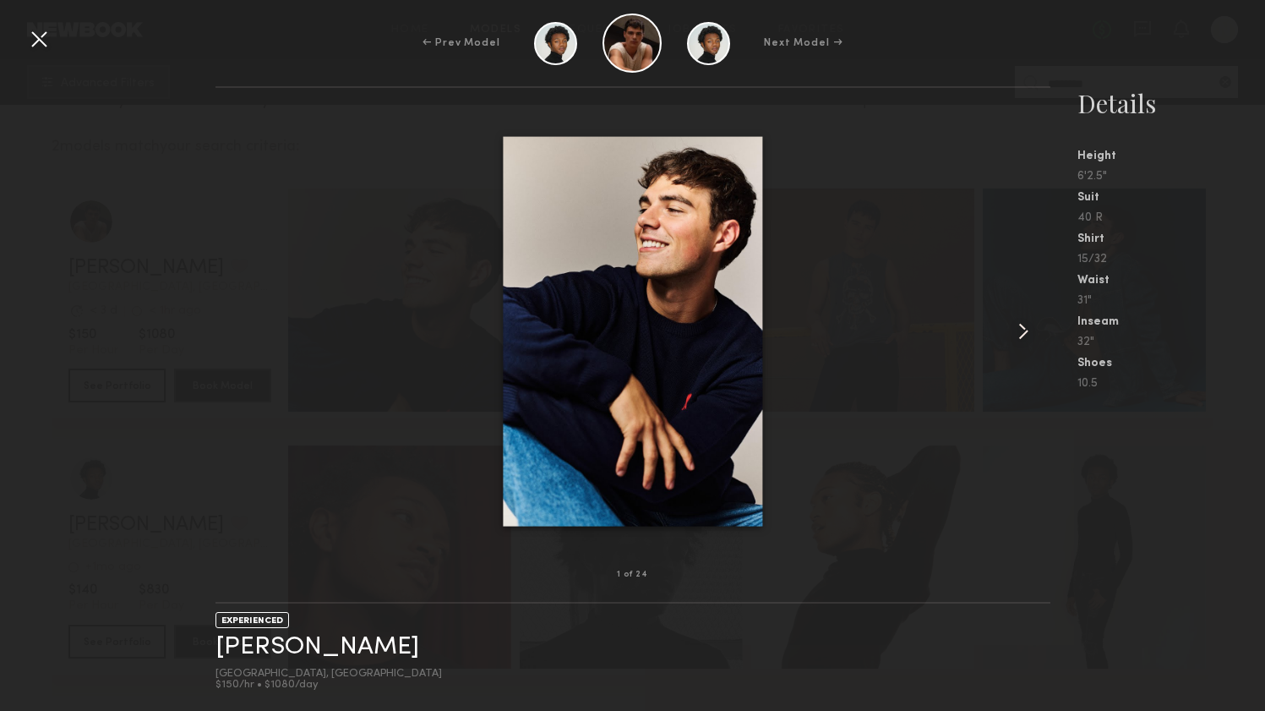
click at [1024, 334] on common-icon at bounding box center [1023, 331] width 27 height 27
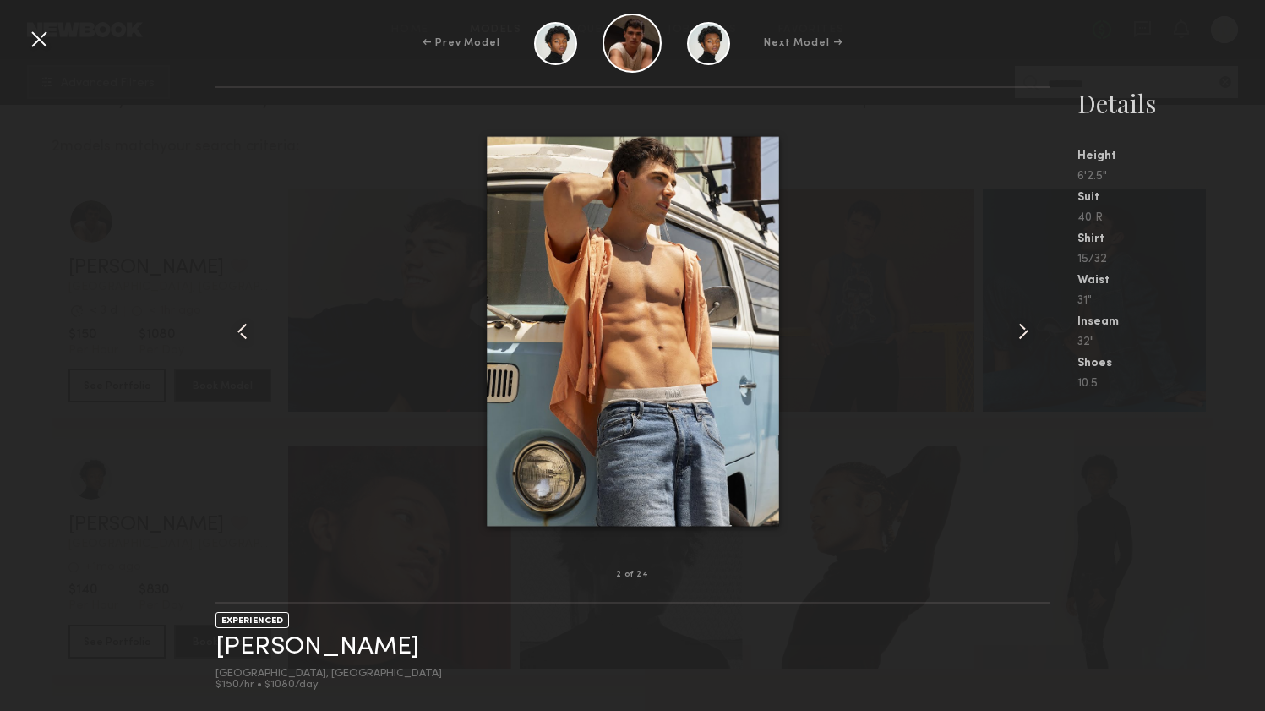
click at [1024, 334] on common-icon at bounding box center [1023, 331] width 27 height 27
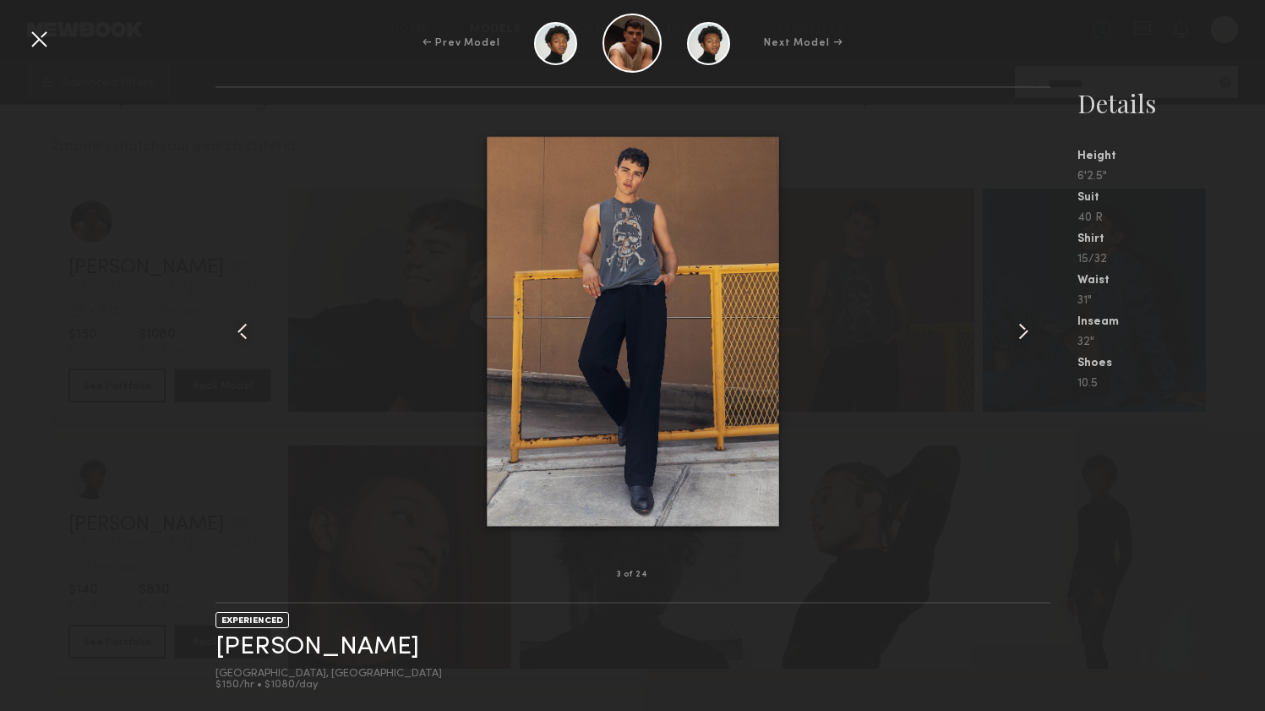
click at [1024, 334] on common-icon at bounding box center [1023, 331] width 27 height 27
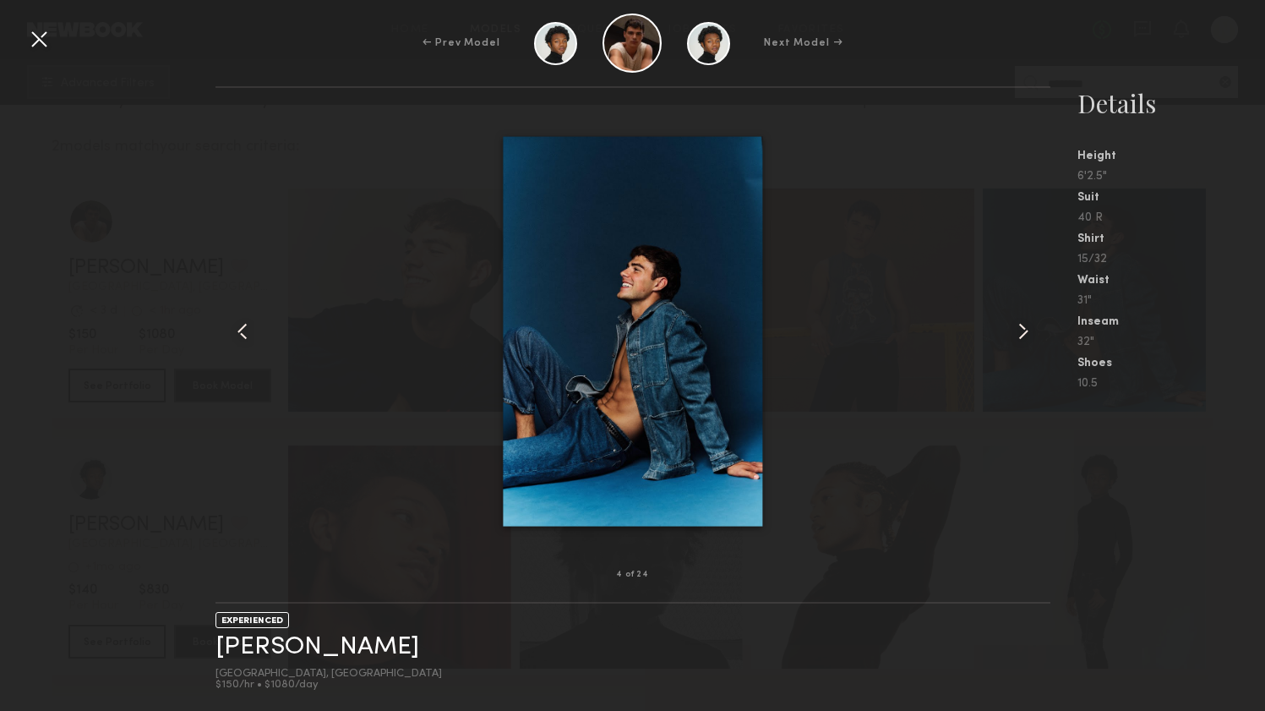
click at [1029, 332] on common-icon at bounding box center [1023, 331] width 27 height 27
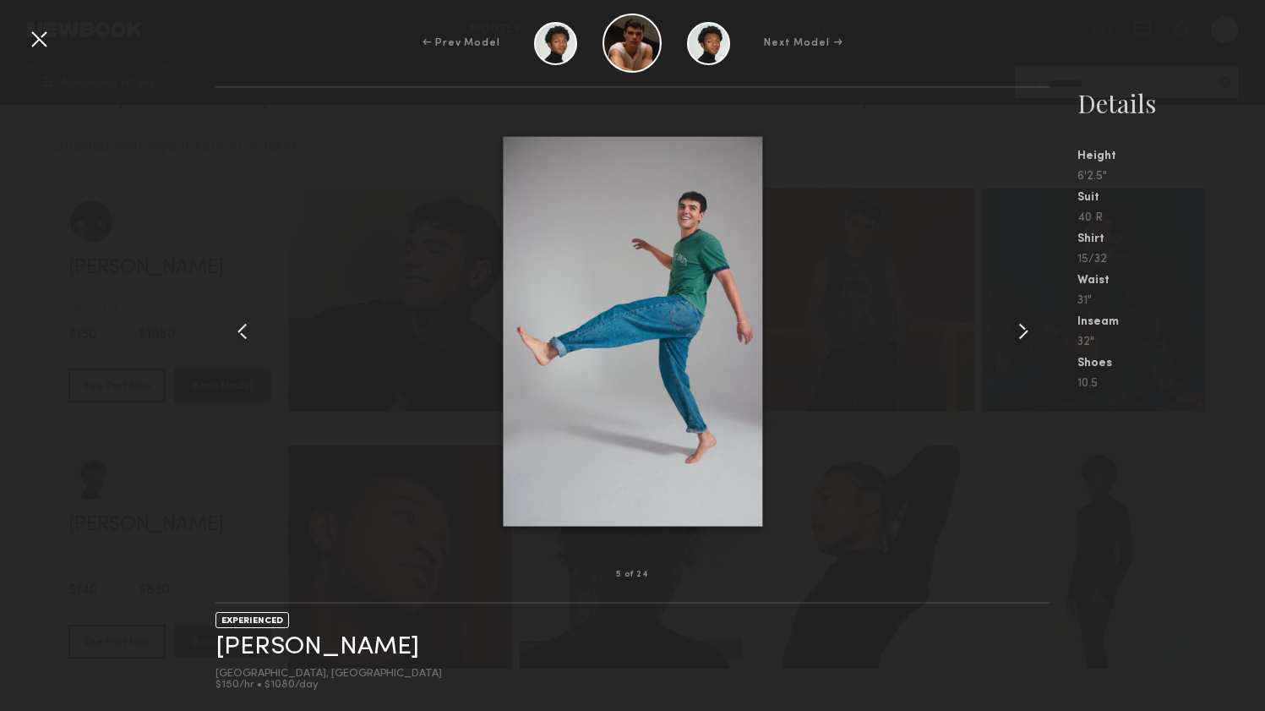
click at [1029, 332] on common-icon at bounding box center [1023, 331] width 27 height 27
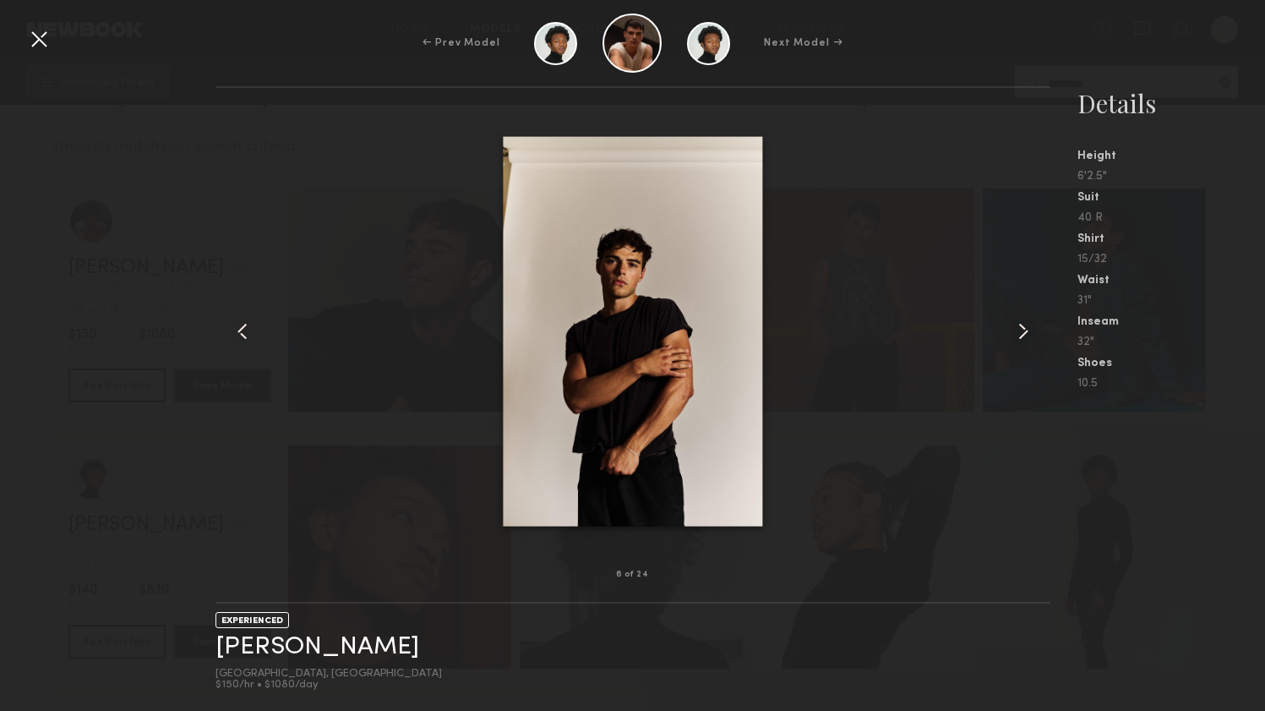
click at [1029, 332] on common-icon at bounding box center [1023, 331] width 27 height 27
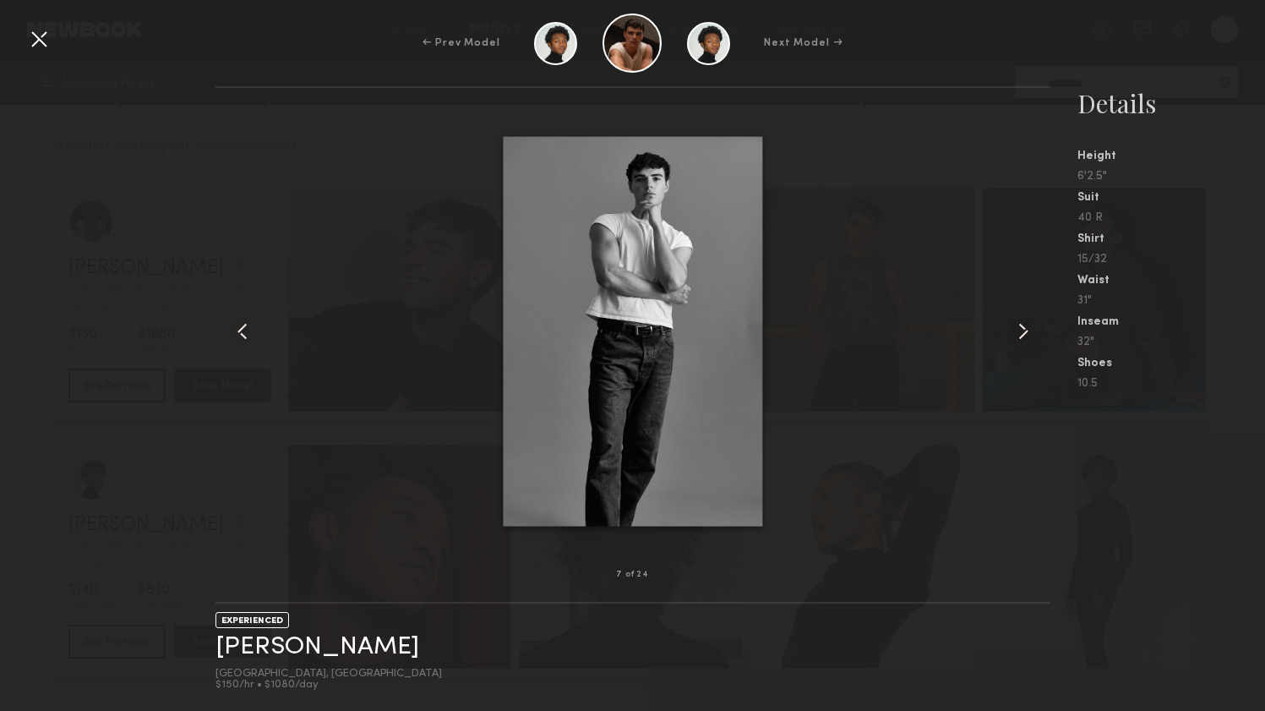
click at [1029, 332] on common-icon at bounding box center [1023, 331] width 27 height 27
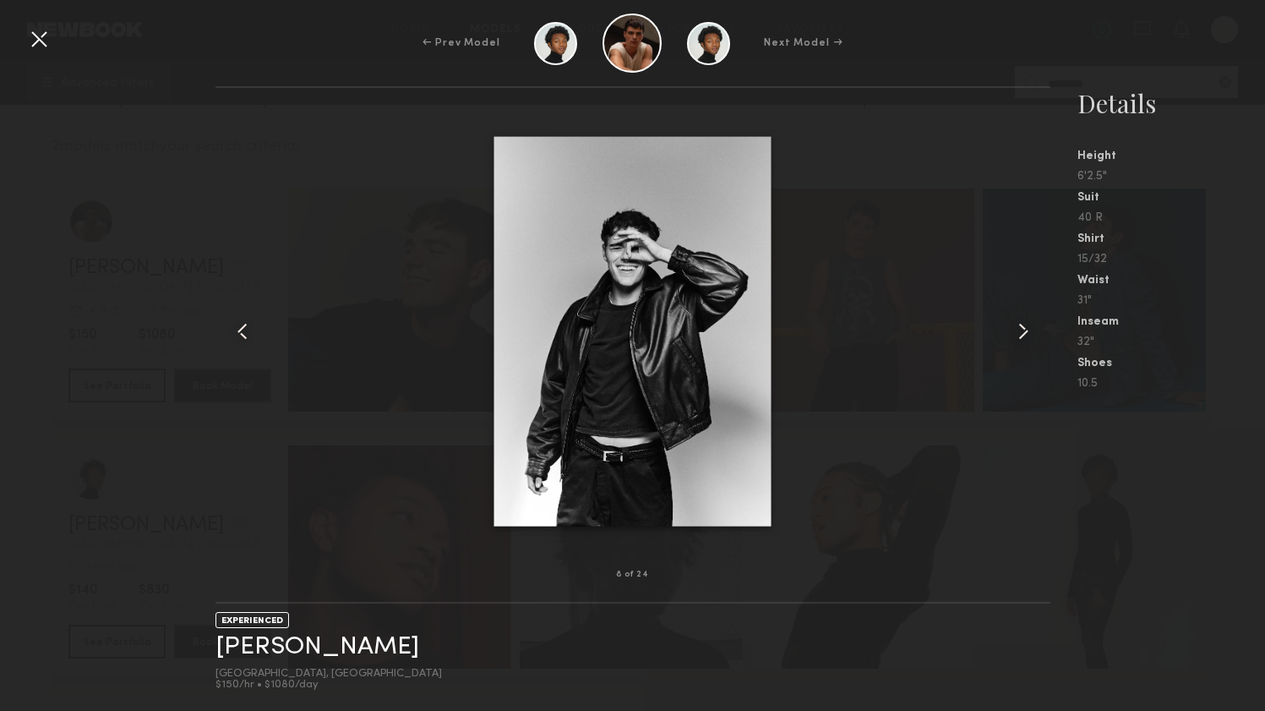
click at [230, 324] on common-icon at bounding box center [242, 331] width 27 height 27
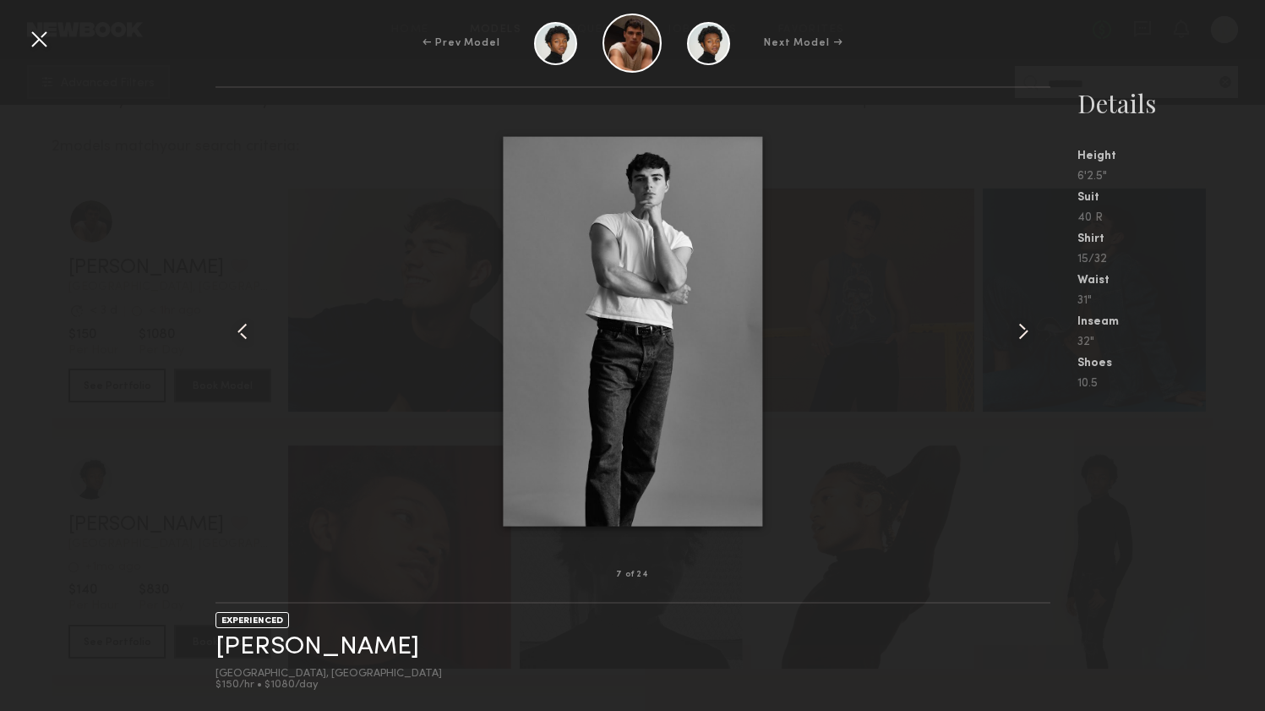
click at [230, 324] on common-icon at bounding box center [242, 331] width 27 height 27
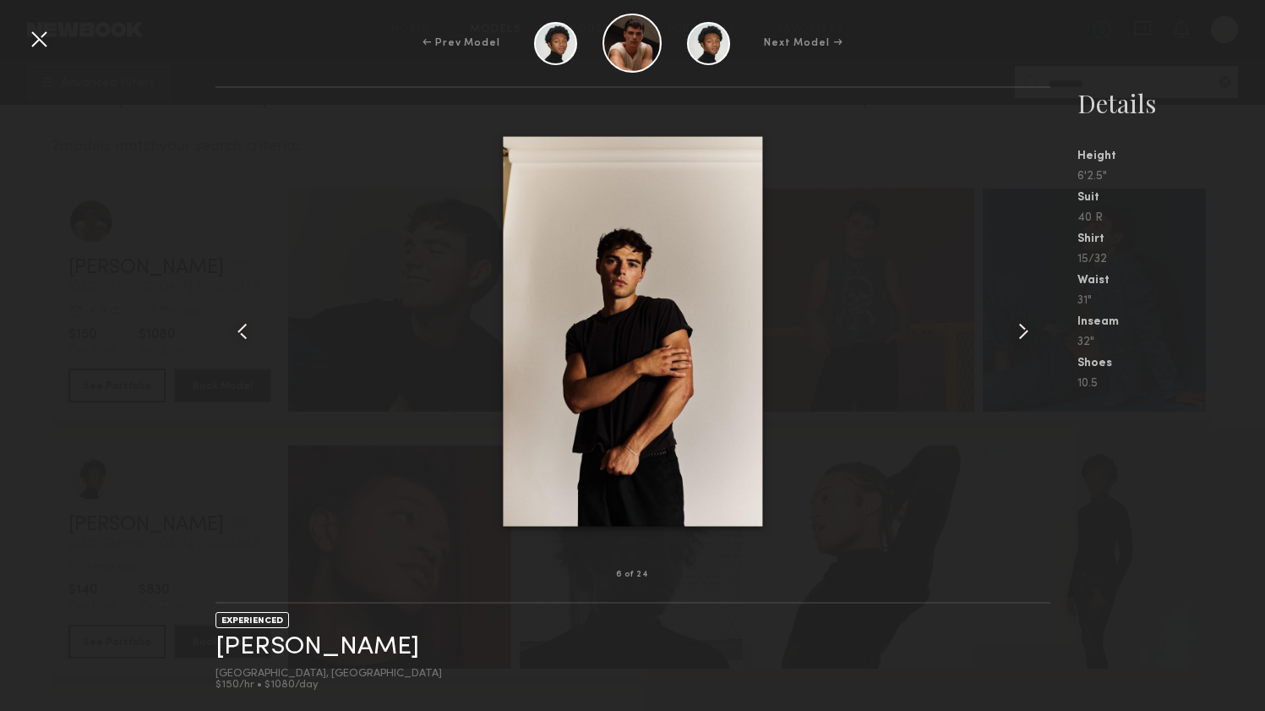
click at [253, 335] on common-icon at bounding box center [242, 331] width 27 height 27
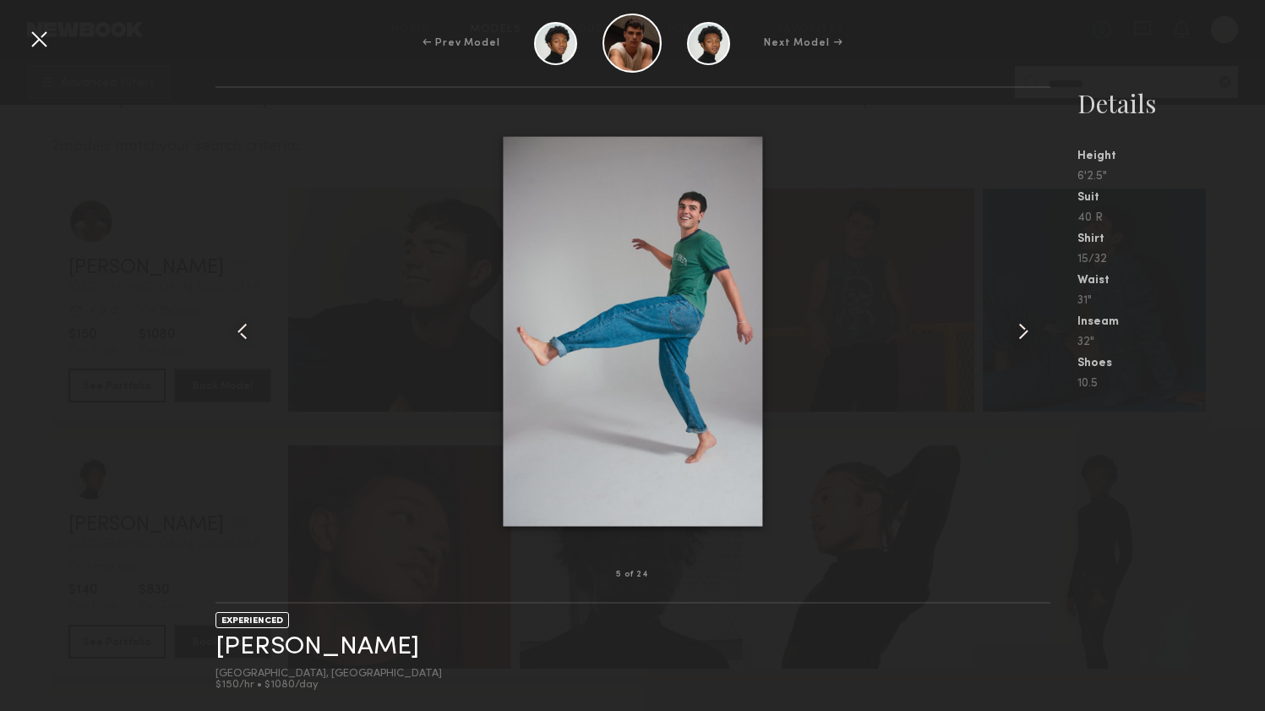
click at [253, 335] on common-icon at bounding box center [242, 331] width 27 height 27
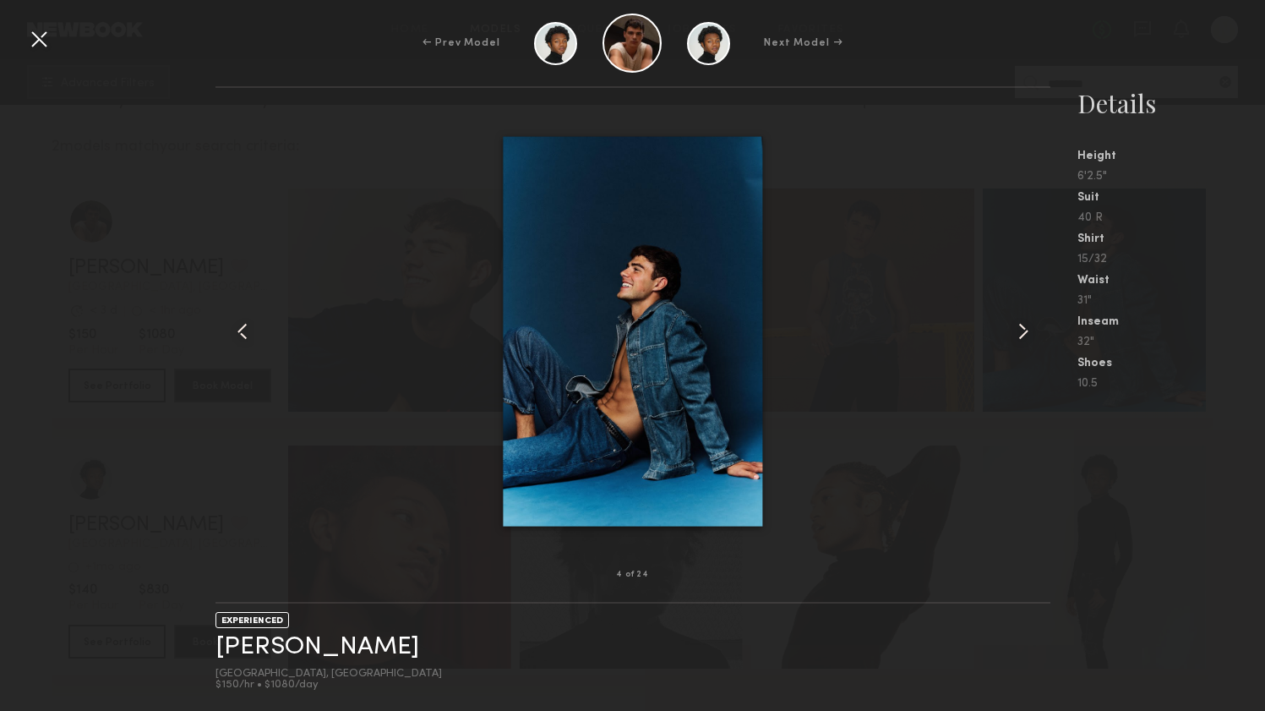
click at [253, 335] on common-icon at bounding box center [242, 331] width 27 height 27
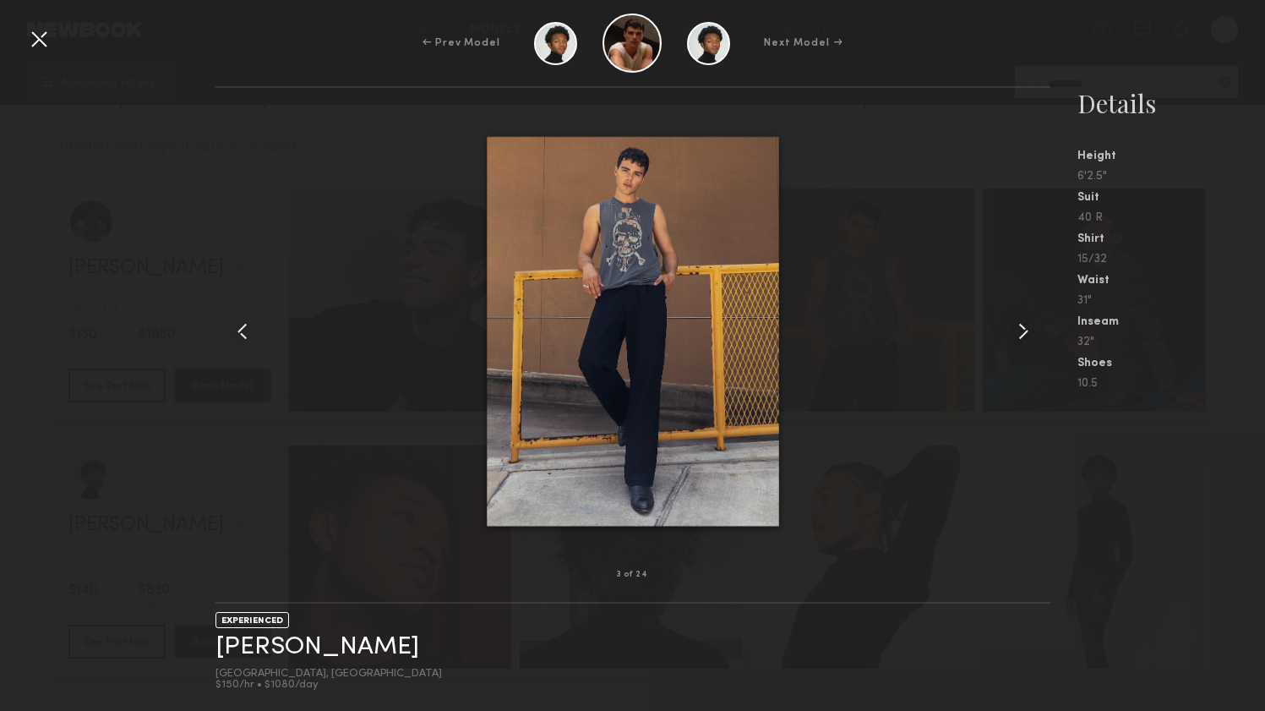
drag, startPoint x: 713, startPoint y: 286, endPoint x: 372, endPoint y: 3, distance: 444.0
click at [37, 43] on div at bounding box center [38, 38] width 27 height 27
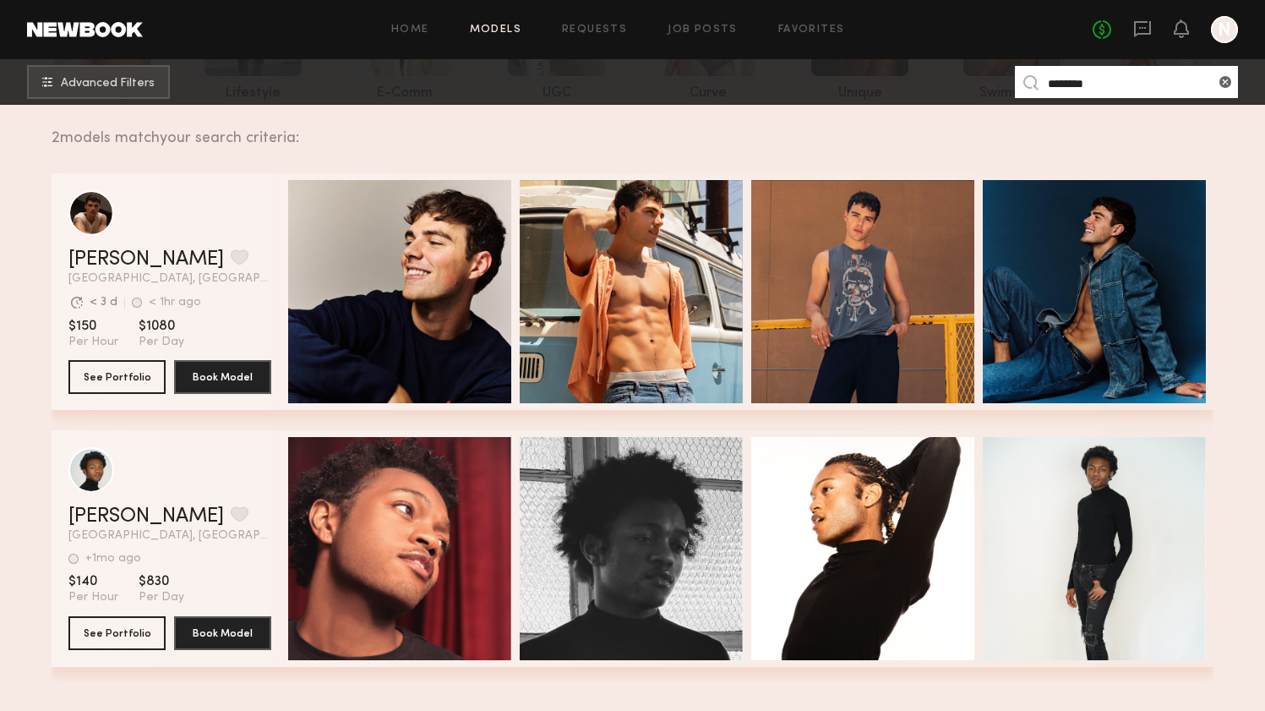
scroll to position [234, 0]
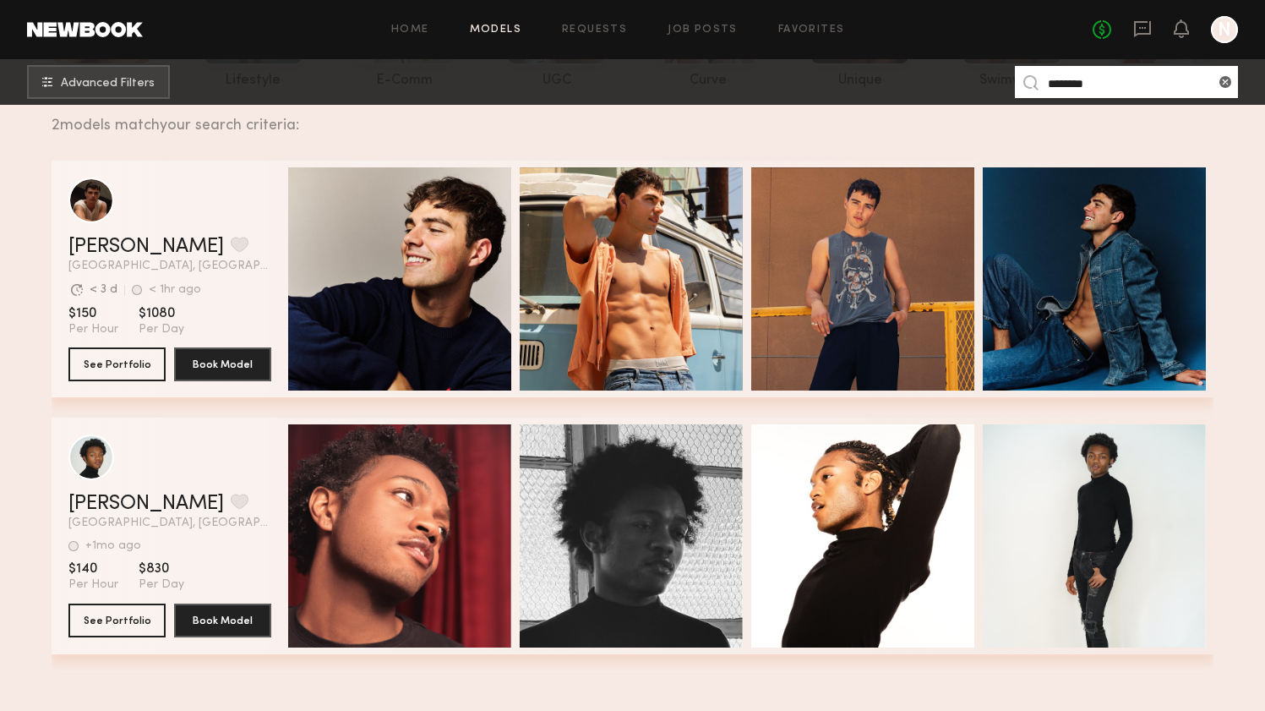
click at [221, 265] on span "[GEOGRAPHIC_DATA], [GEOGRAPHIC_DATA]" at bounding box center [169, 266] width 203 height 12
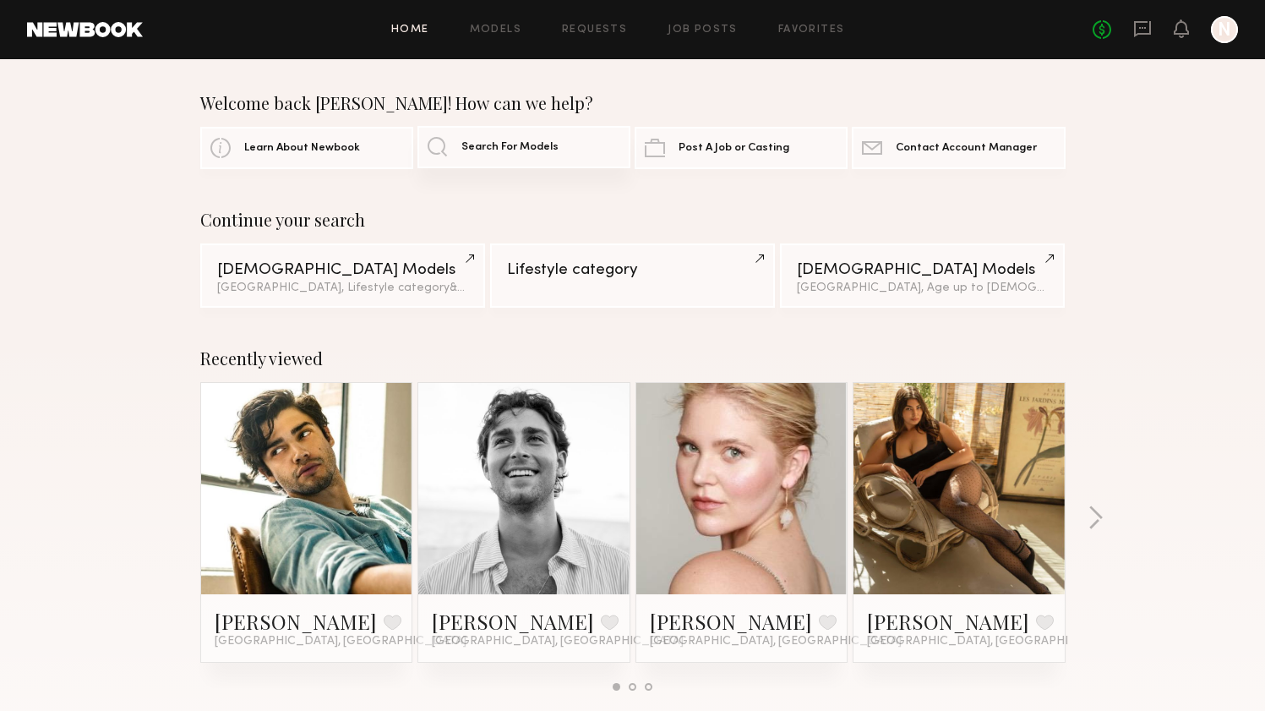
click at [502, 150] on span "Search For Models" at bounding box center [509, 147] width 97 height 11
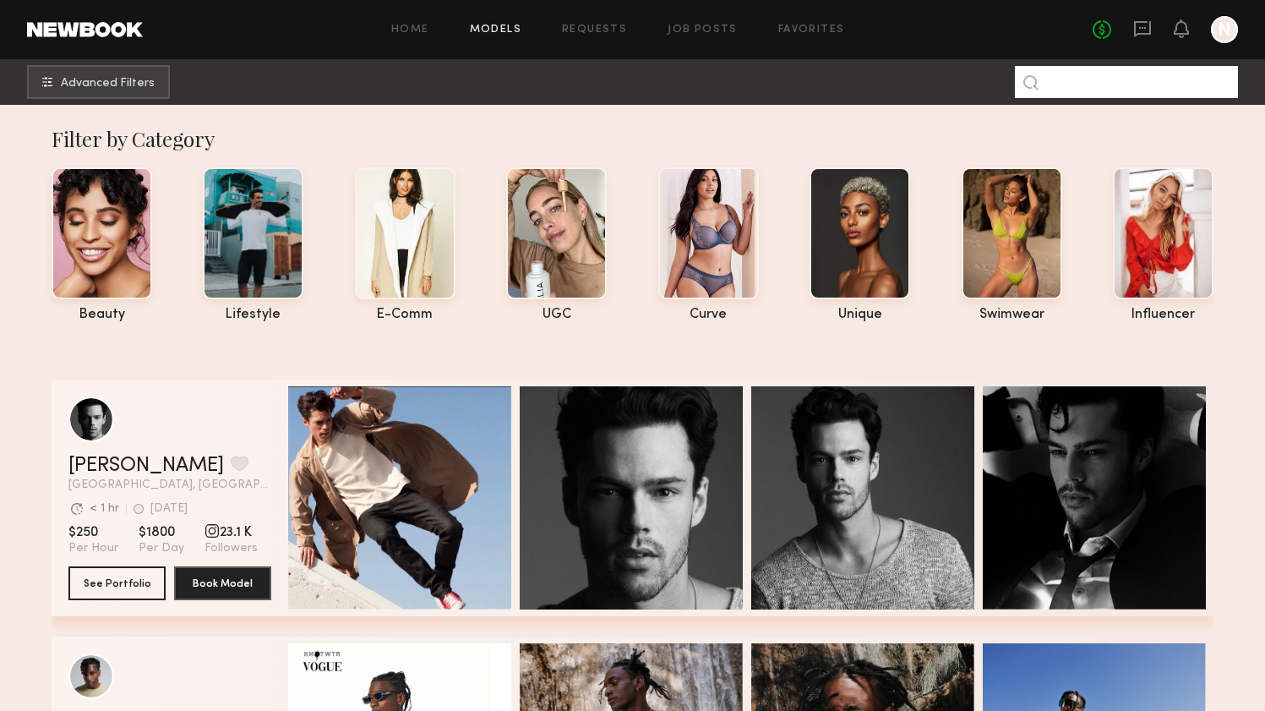
click at [1103, 90] on input at bounding box center [1126, 82] width 223 height 32
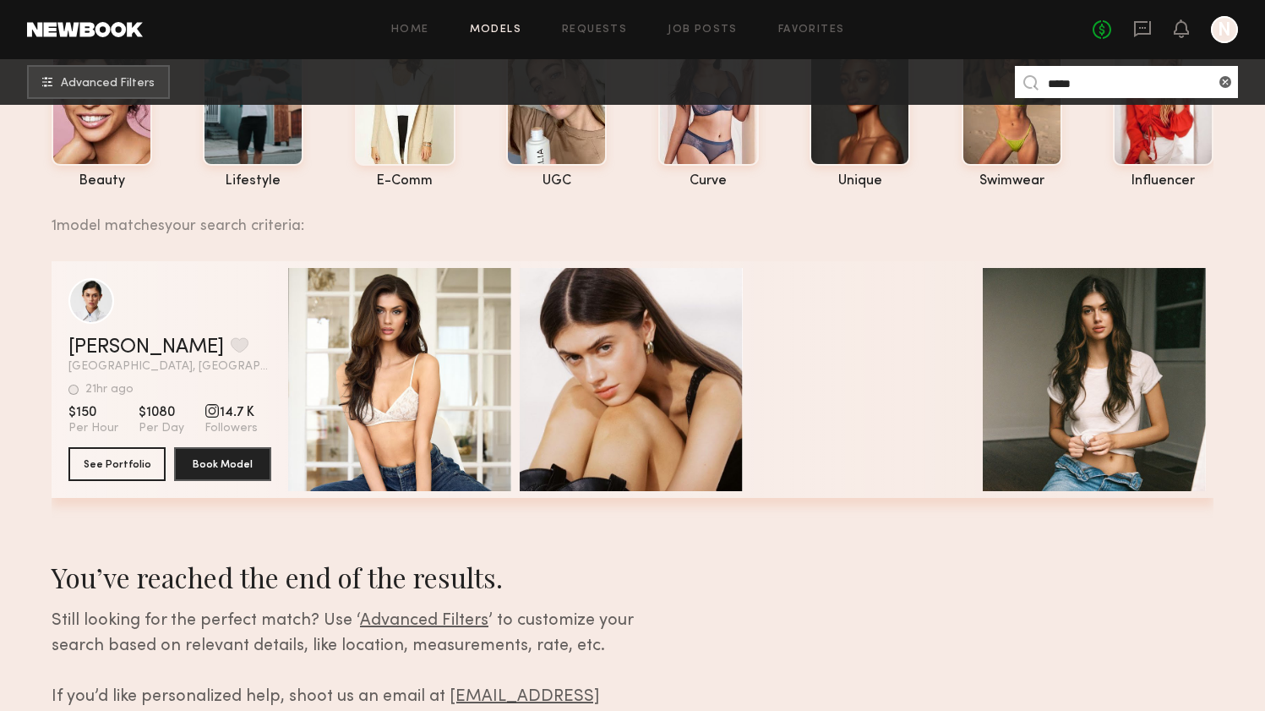
scroll to position [125, 0]
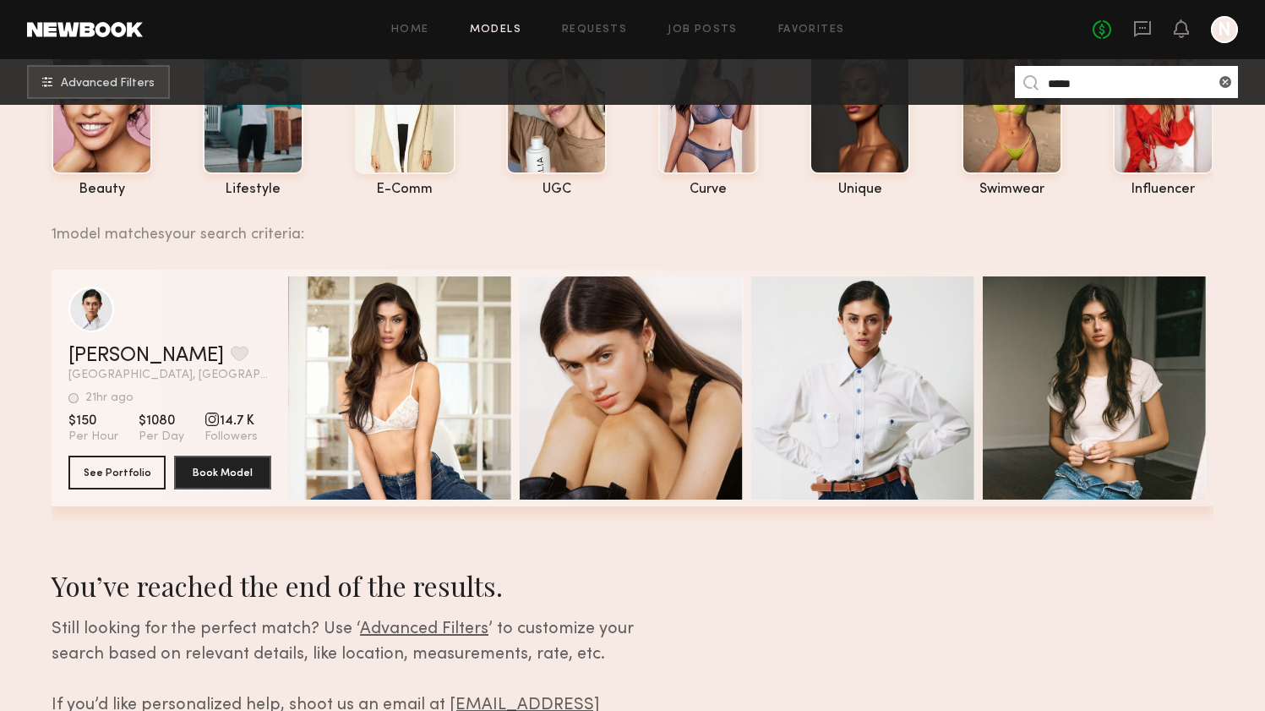
click at [1128, 82] on input "*****" at bounding box center [1126, 82] width 223 height 32
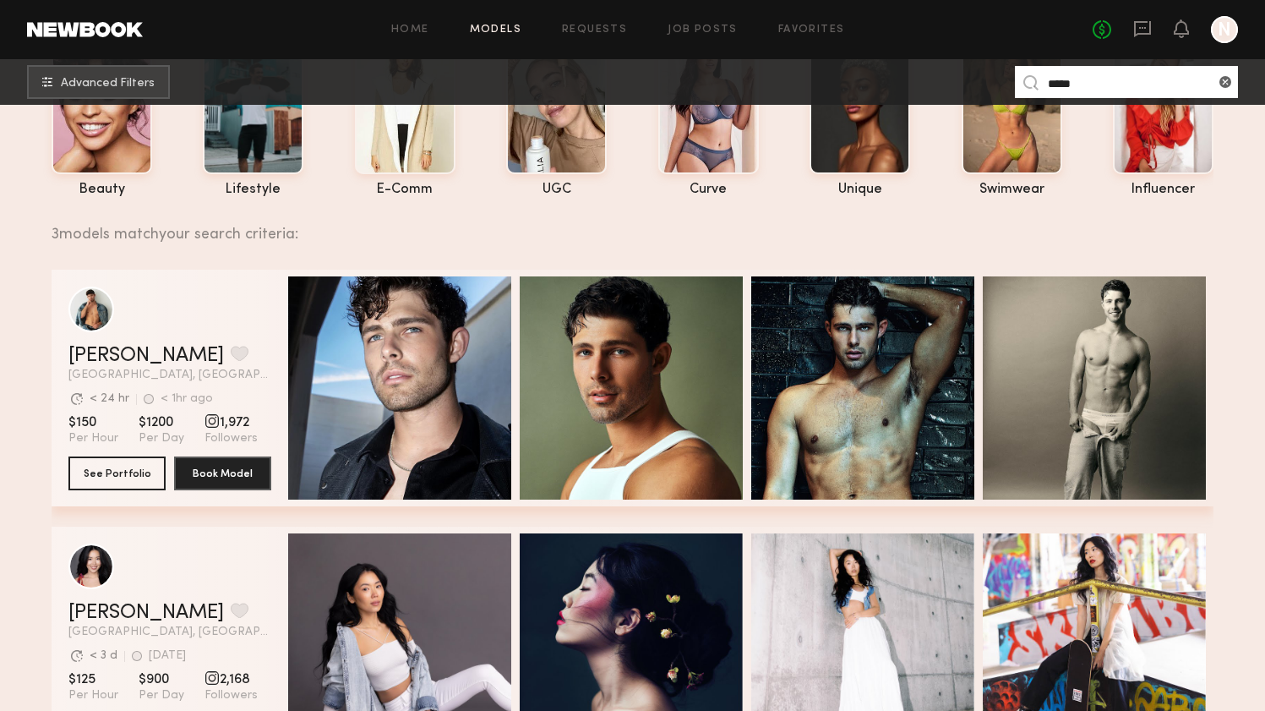
click at [1072, 83] on input "*****" at bounding box center [1126, 82] width 223 height 32
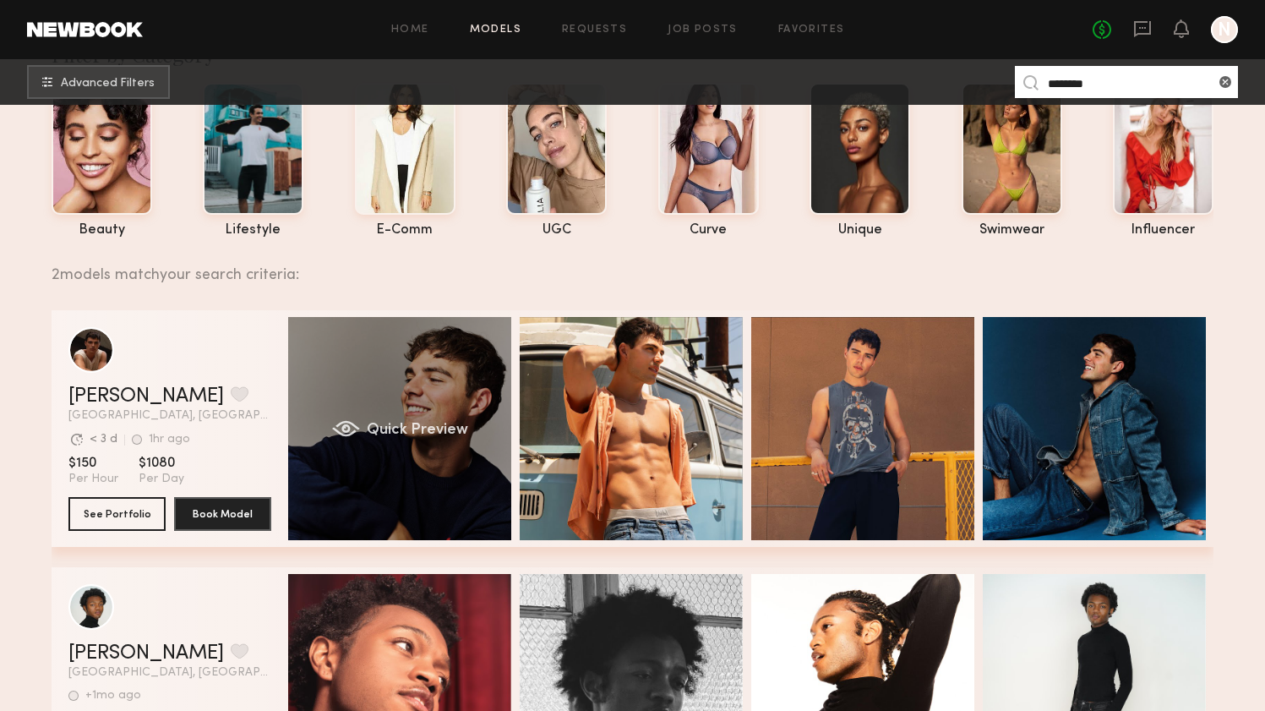
scroll to position [65, 0]
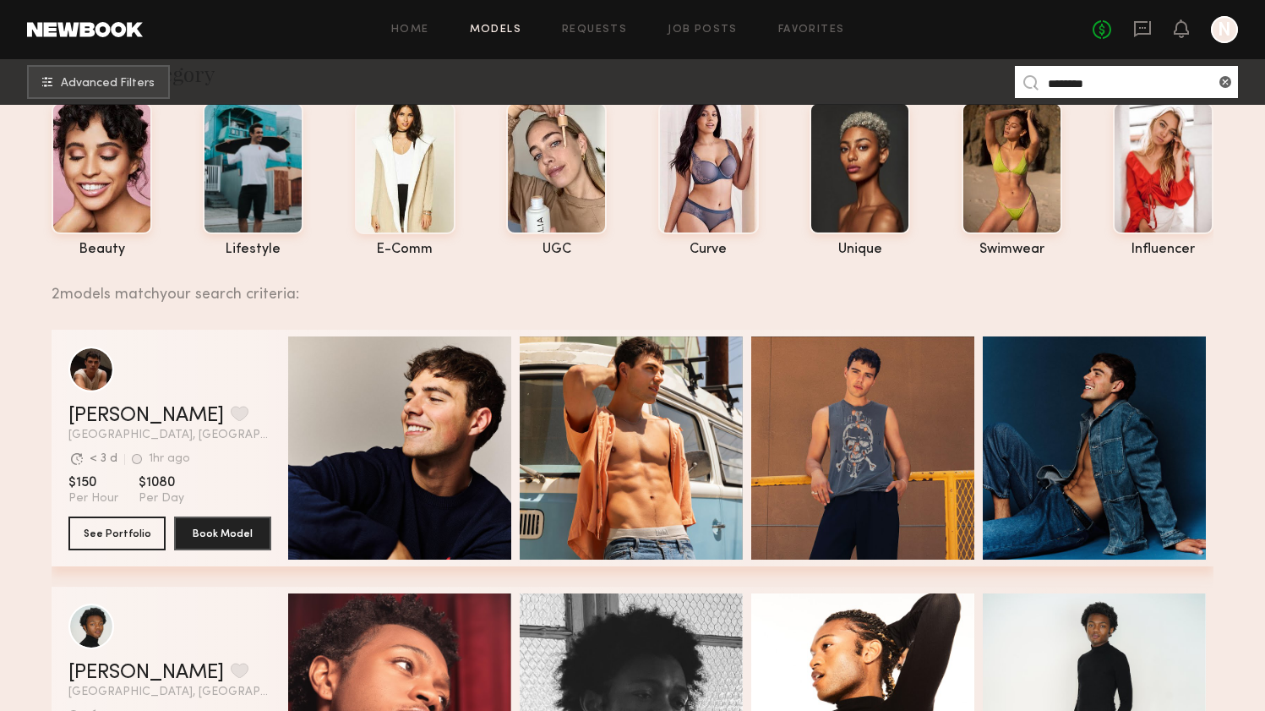
click at [1093, 87] on input "********" at bounding box center [1126, 82] width 223 height 32
type input "******"
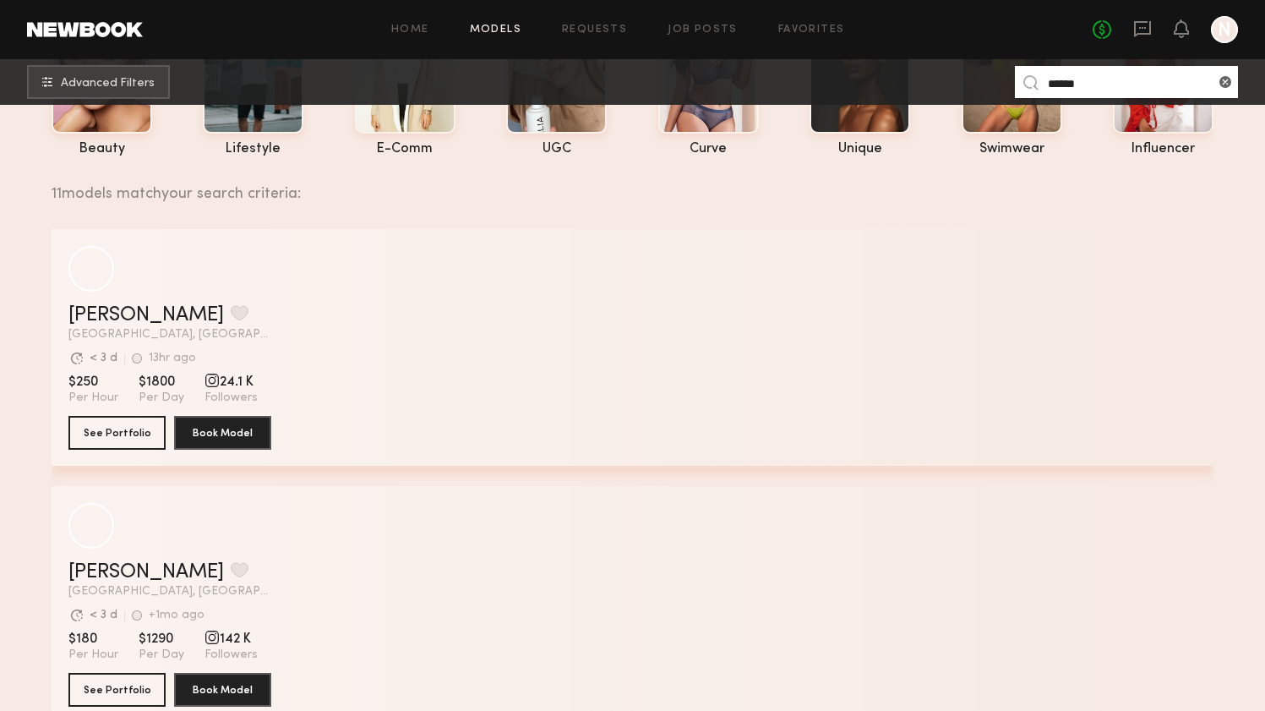
scroll to position [167, 0]
